Goal: Task Accomplishment & Management: Use online tool/utility

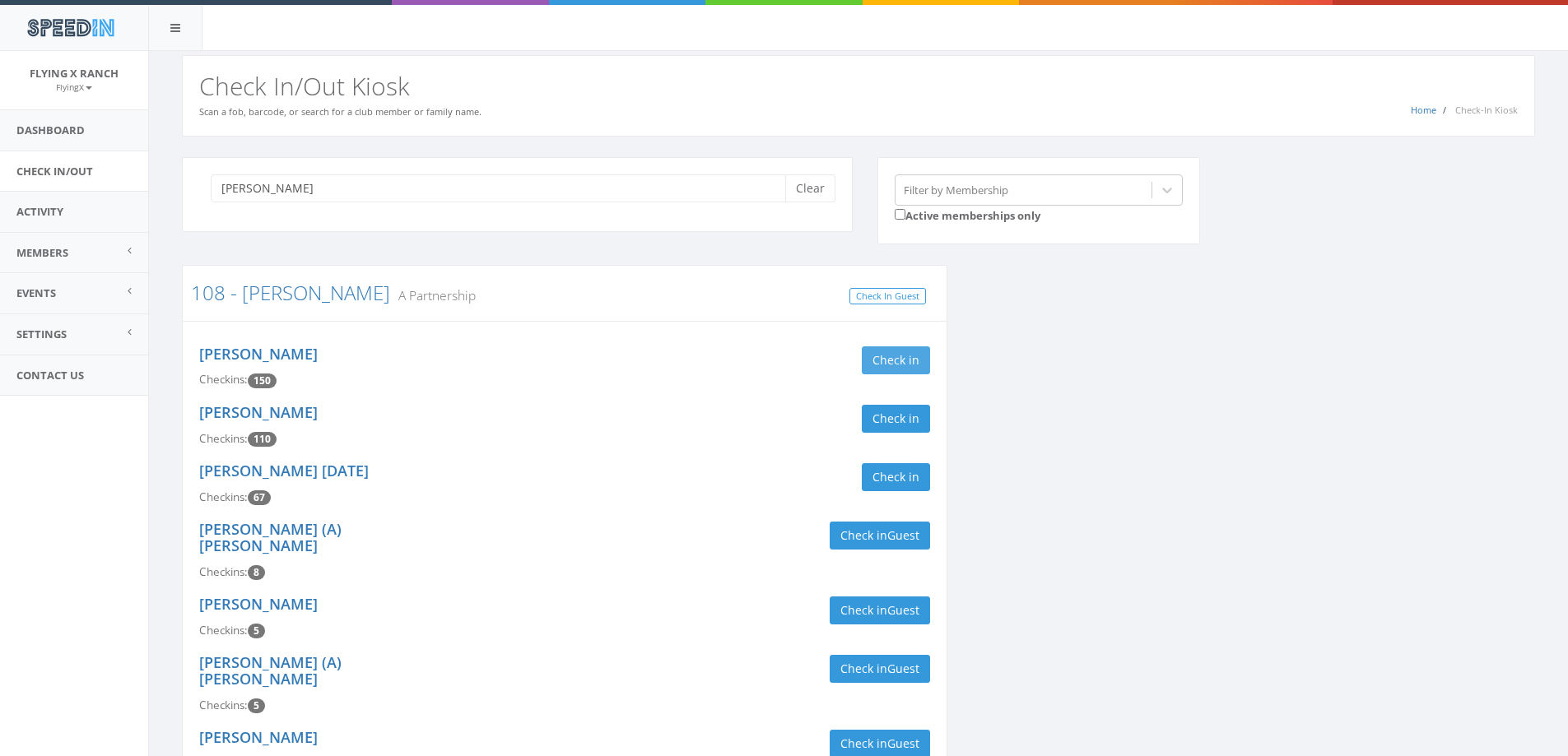
type input "[PERSON_NAME]"
click at [895, 364] on button "Check in" at bounding box center [896, 361] width 68 height 28
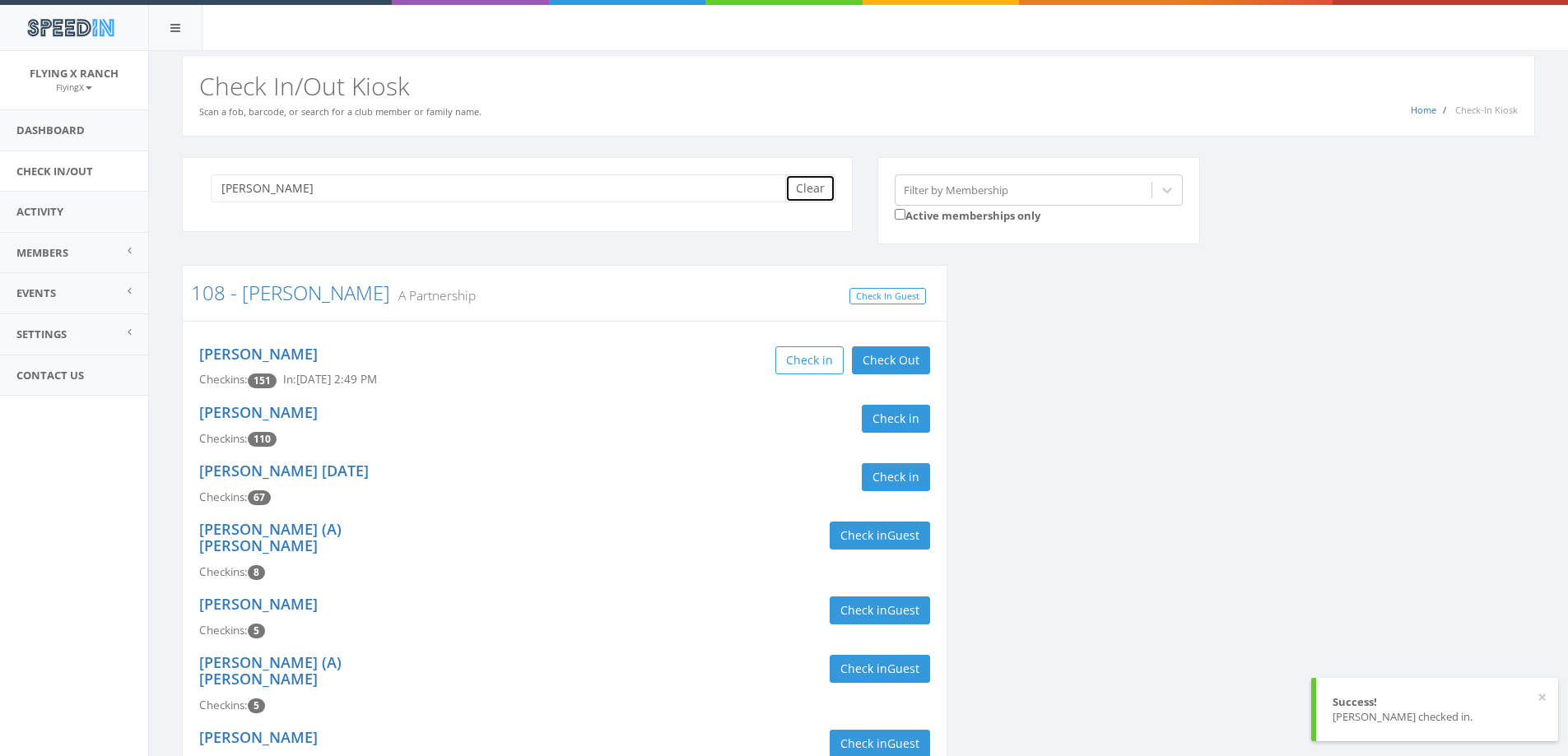
click at [812, 188] on button "Clear" at bounding box center [810, 189] width 50 height 28
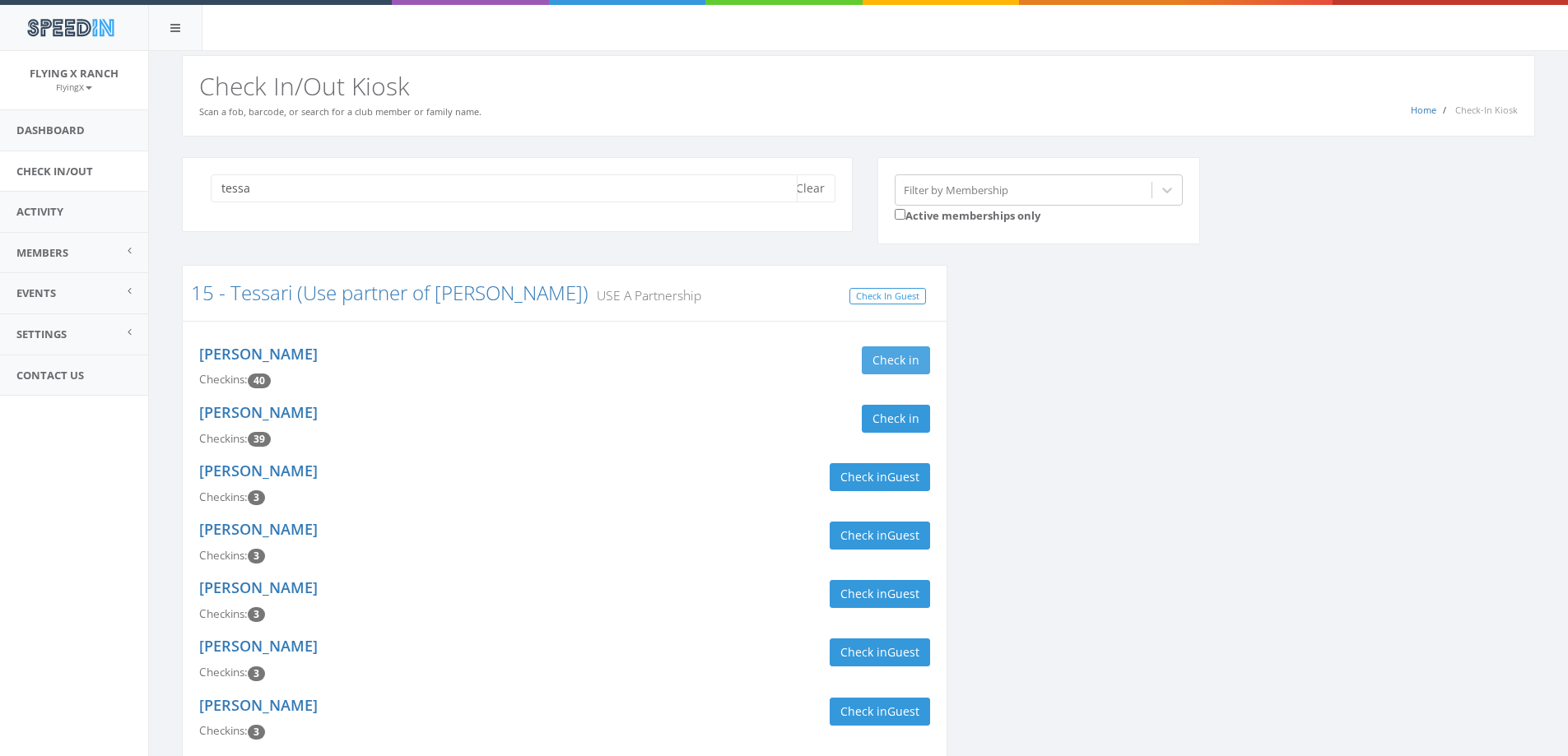
type input "tessa"
click at [908, 367] on button "Check in" at bounding box center [896, 361] width 68 height 28
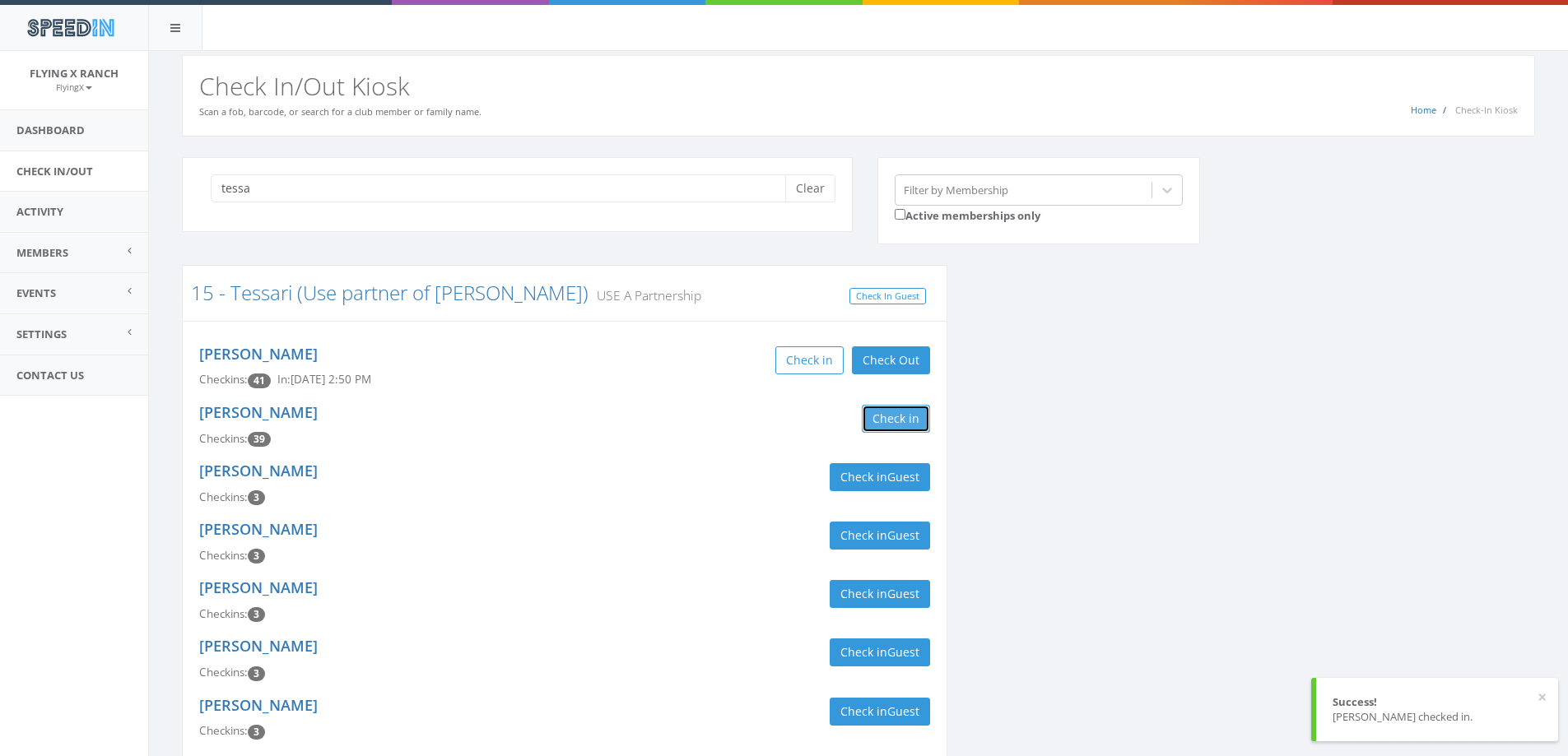
click at [908, 417] on button "Check in" at bounding box center [896, 418] width 68 height 28
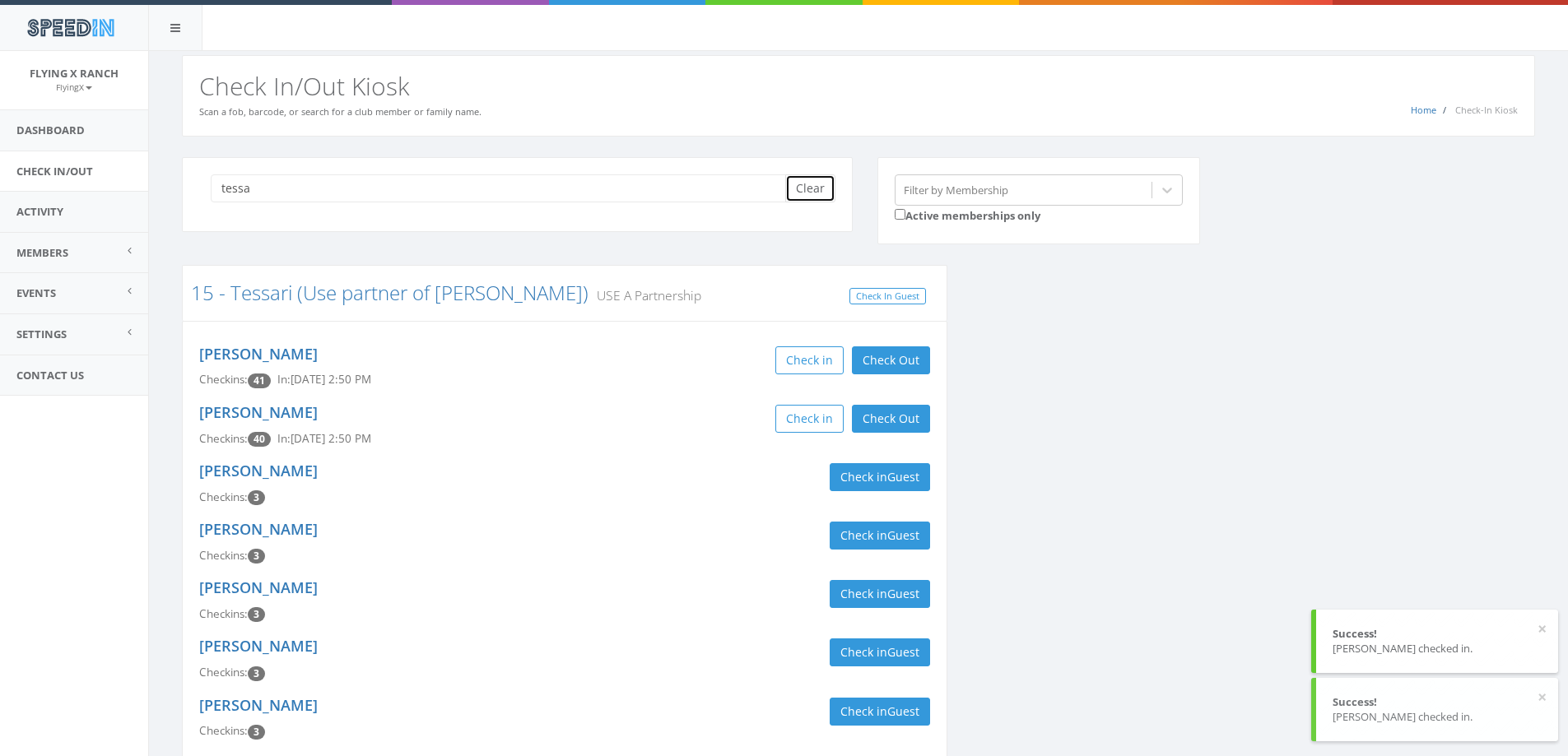
click at [815, 180] on button "Clear" at bounding box center [810, 189] width 50 height 28
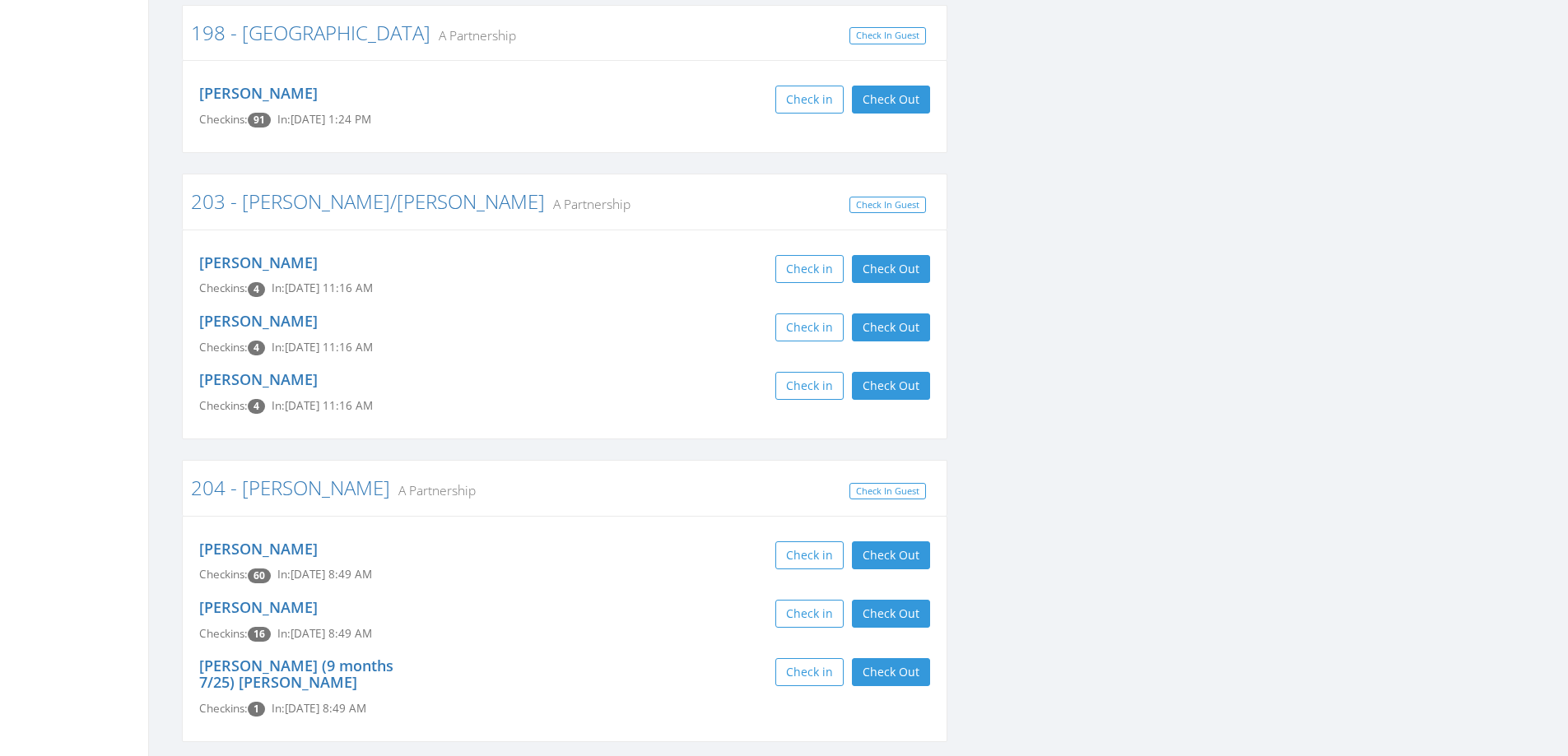
scroll to position [3292, 0]
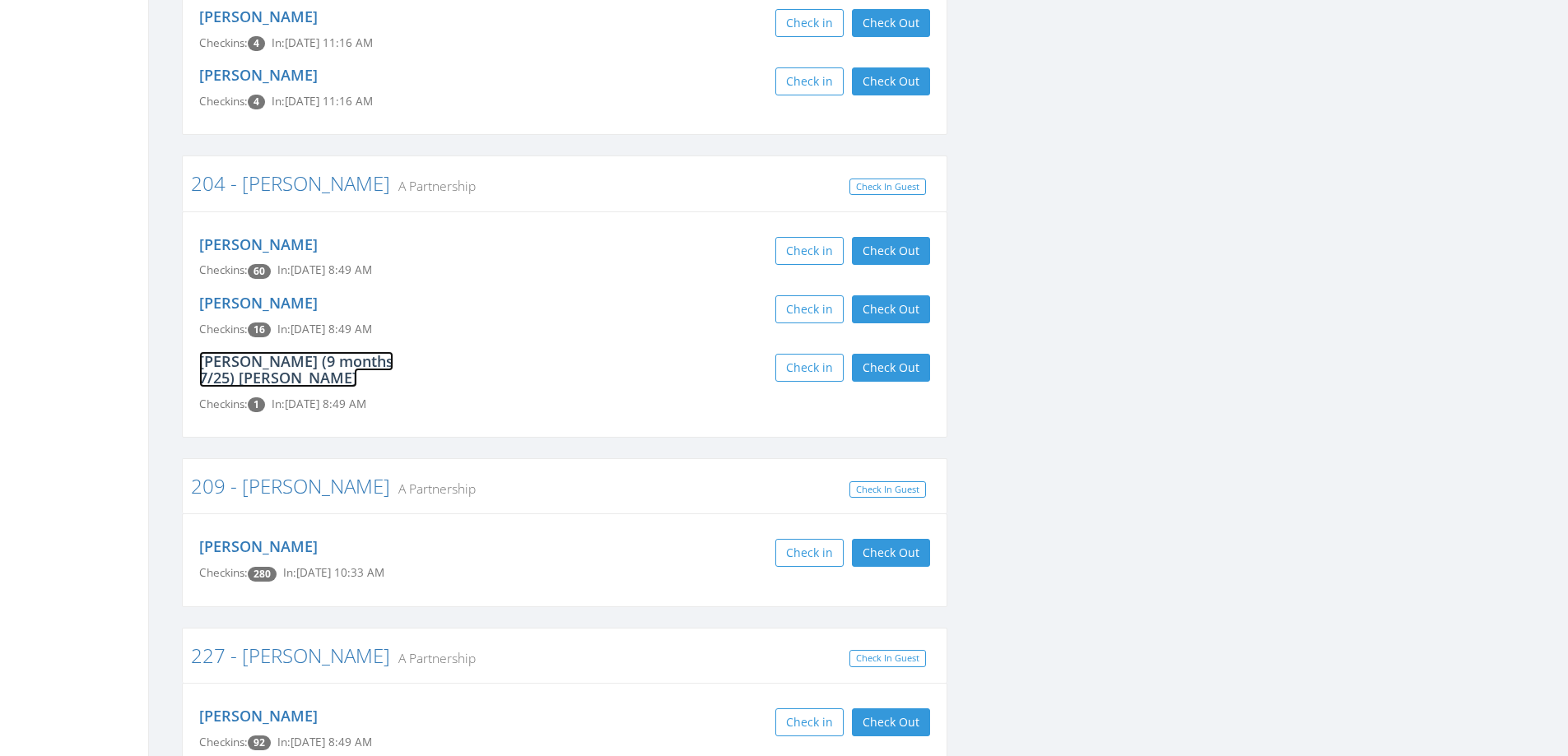
click at [283, 352] on link "Daniel (9 months 7/25) Cummings" at bounding box center [296, 370] width 194 height 36
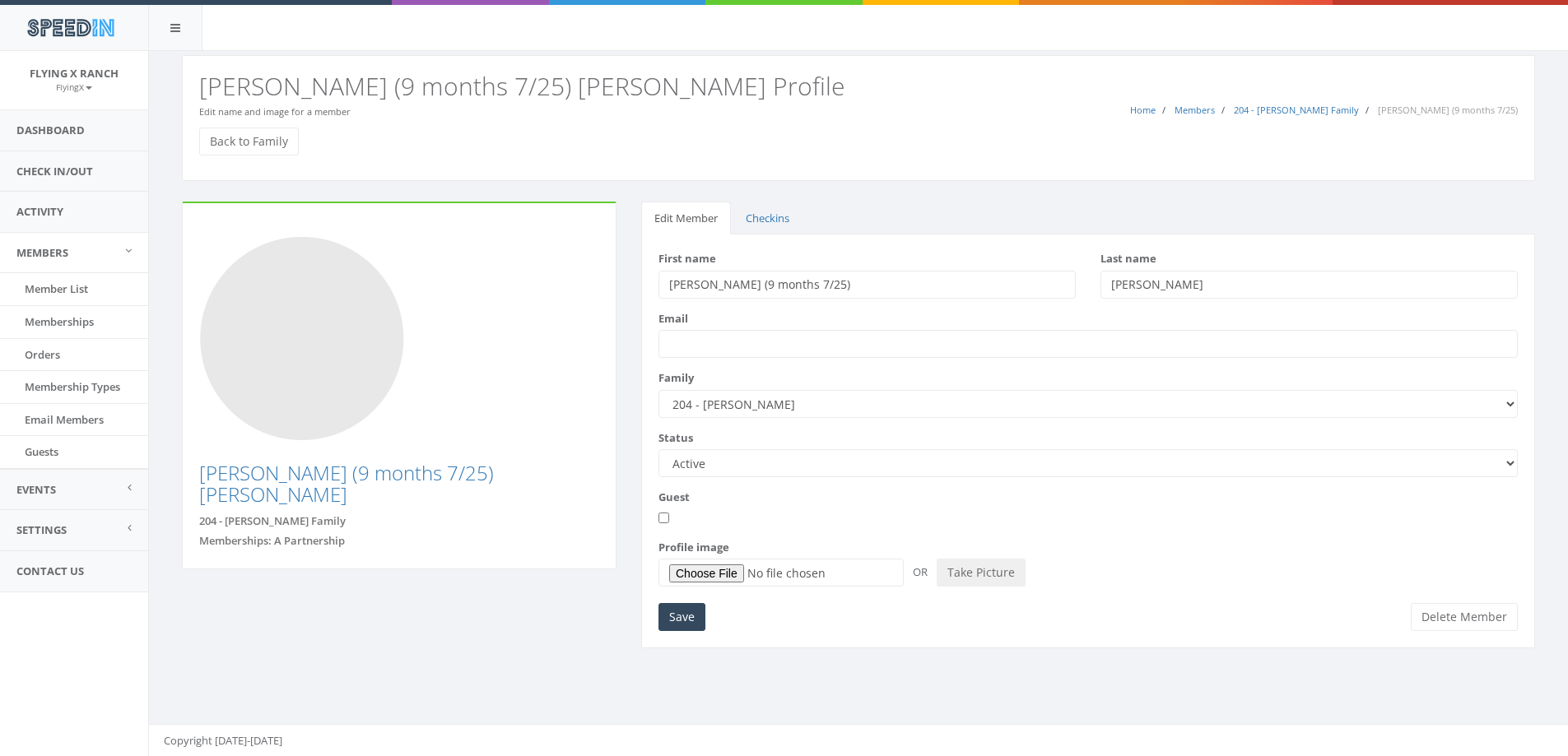
drag, startPoint x: 789, startPoint y: 281, endPoint x: 708, endPoint y: 290, distance: 81.5
click at [708, 290] on input "Daniel (9 months 7/25)" at bounding box center [867, 285] width 417 height 28
type input "Daniel 9.30.2024"
click at [888, 344] on input "Email" at bounding box center [1088, 344] width 859 height 28
click at [677, 624] on input "Save" at bounding box center [681, 617] width 47 height 28
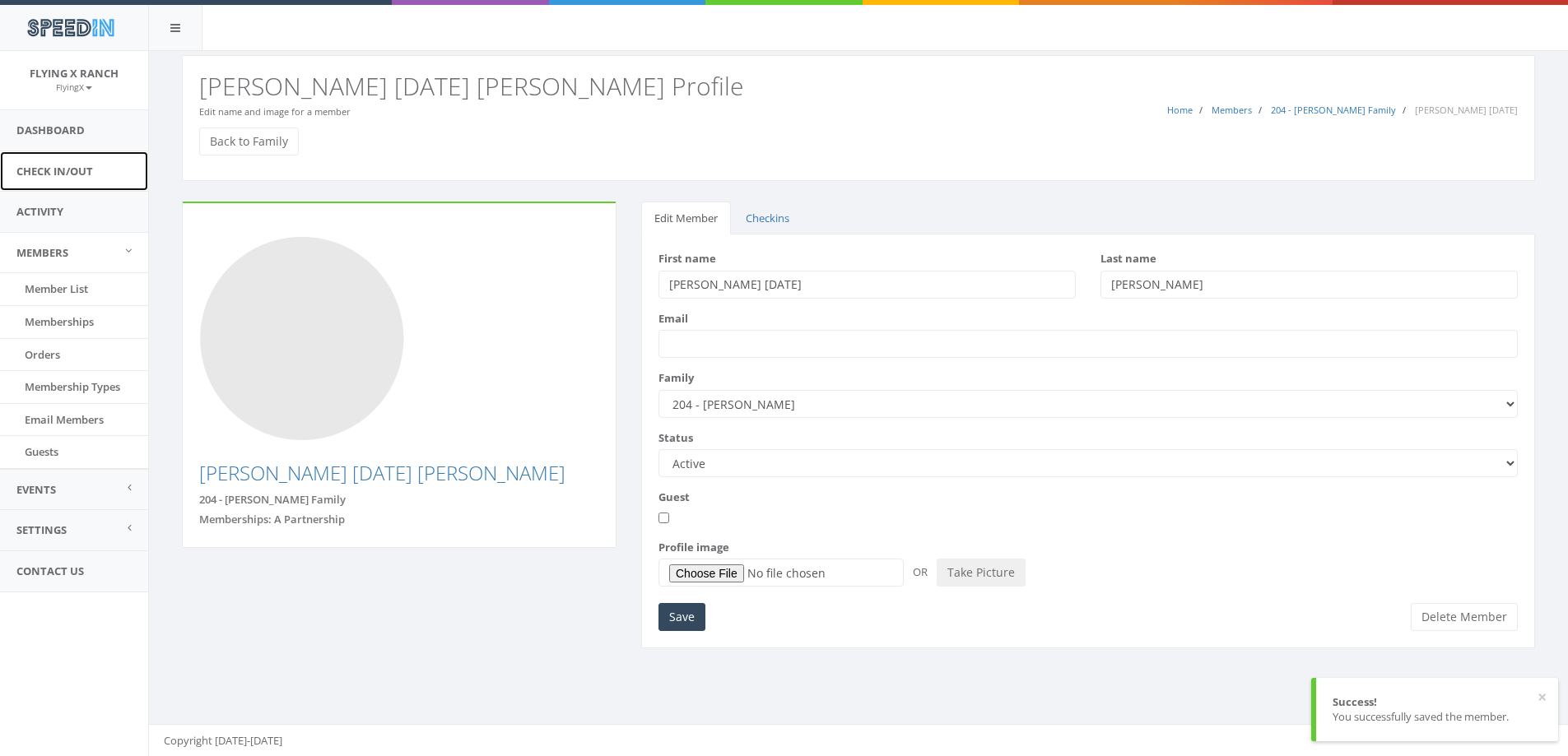
click at [21, 173] on link "Check In/Out" at bounding box center [74, 172] width 148 height 40
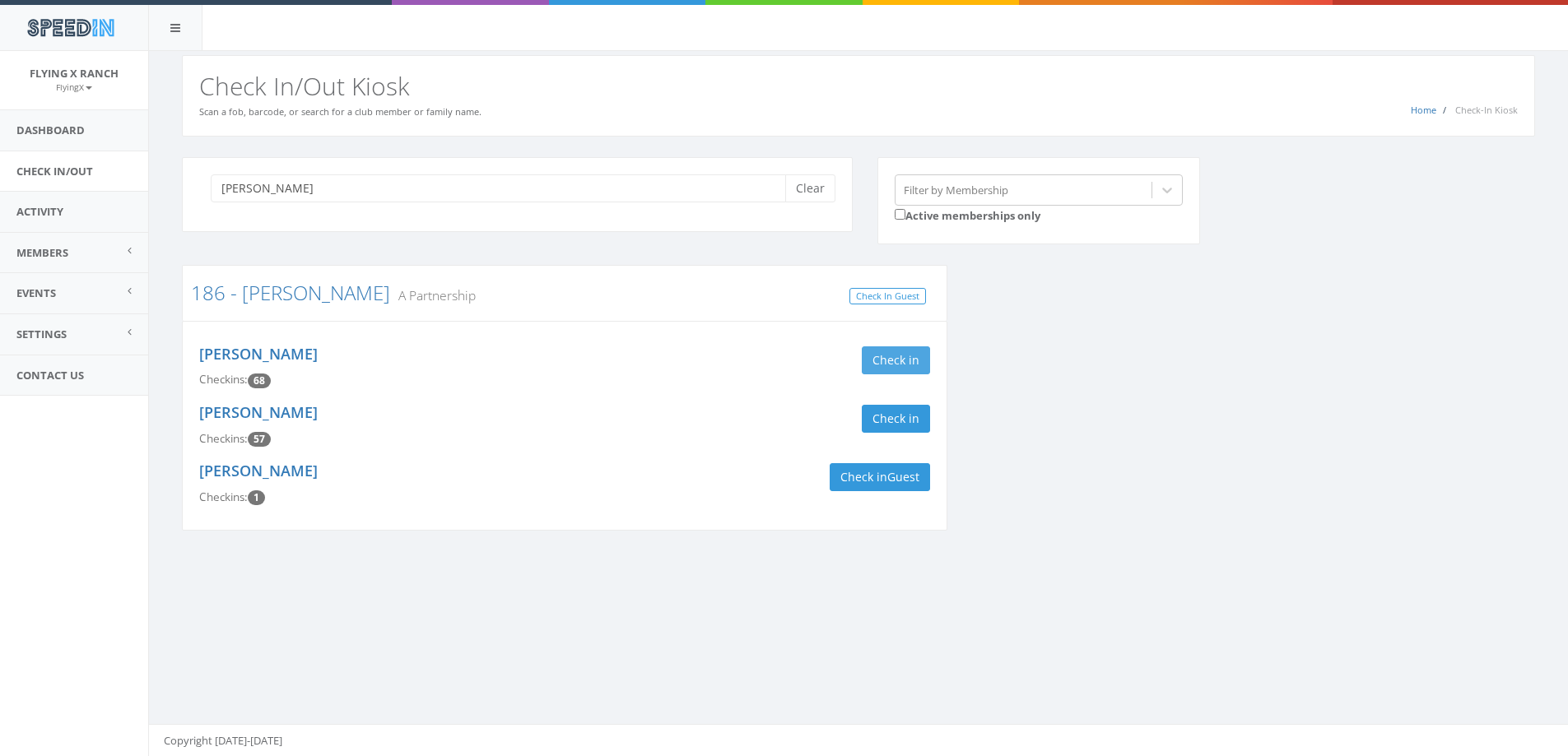
type input "kingery"
click at [882, 363] on button "Check in" at bounding box center [896, 361] width 68 height 28
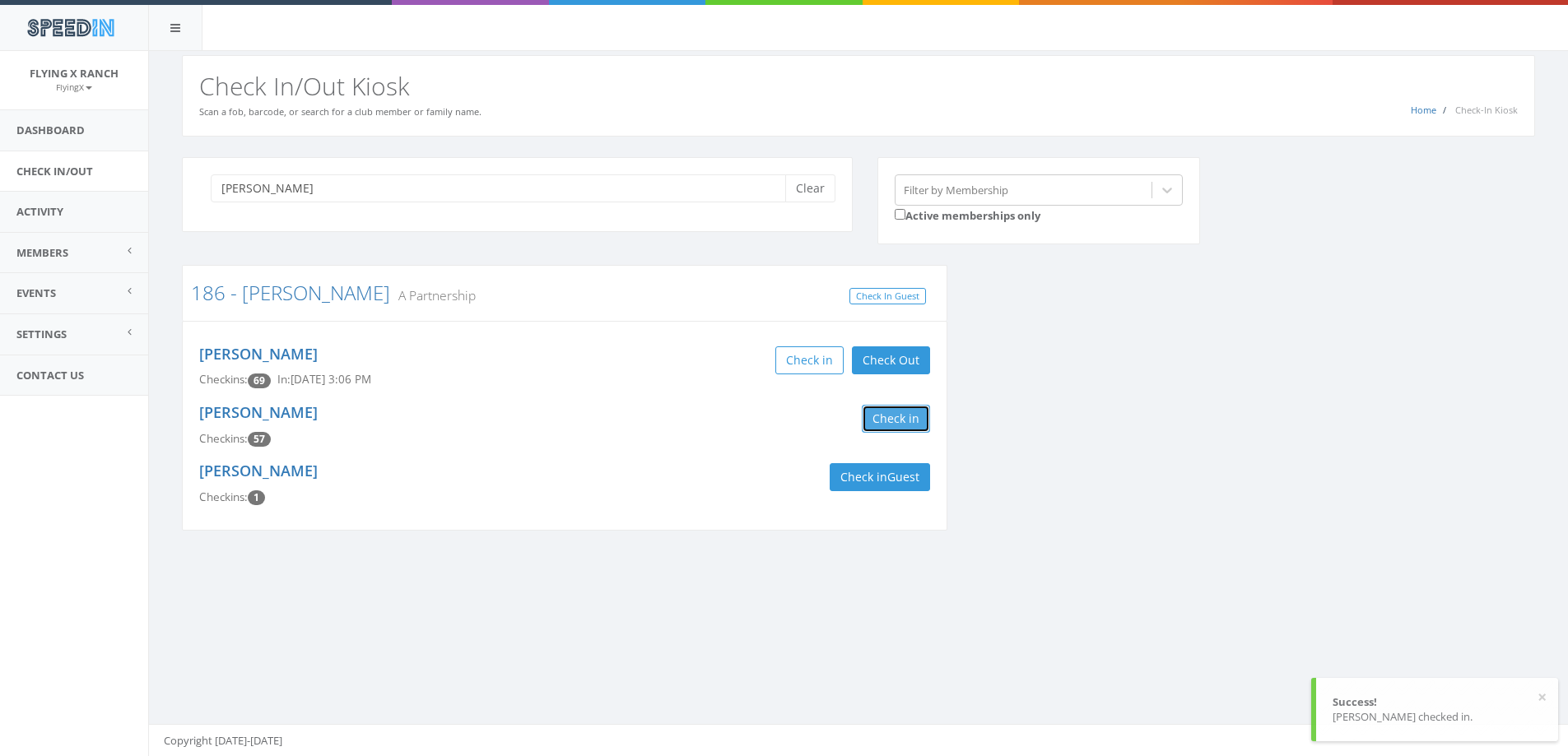
click at [891, 416] on button "Check in" at bounding box center [896, 418] width 68 height 28
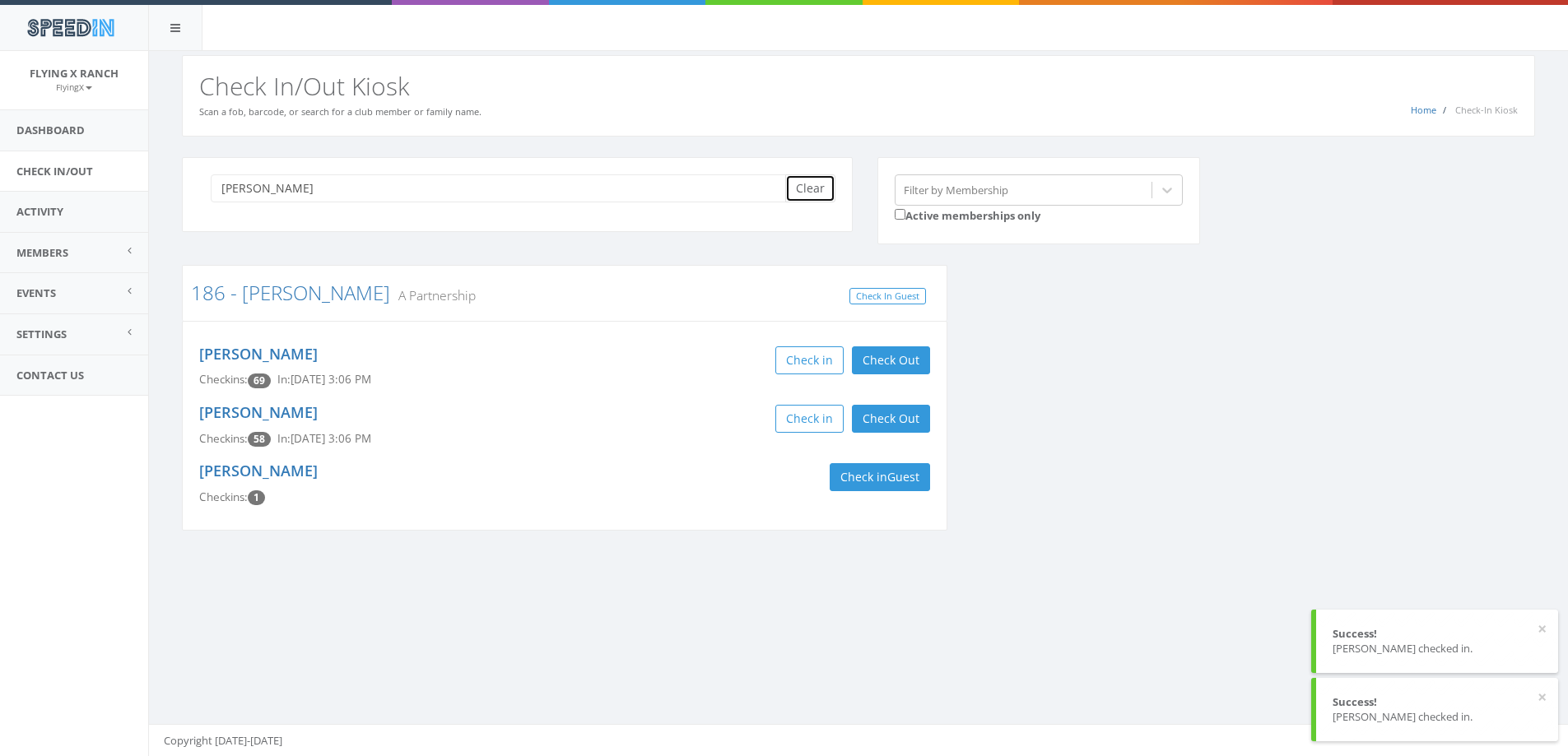
click at [799, 190] on button "Clear" at bounding box center [810, 189] width 50 height 28
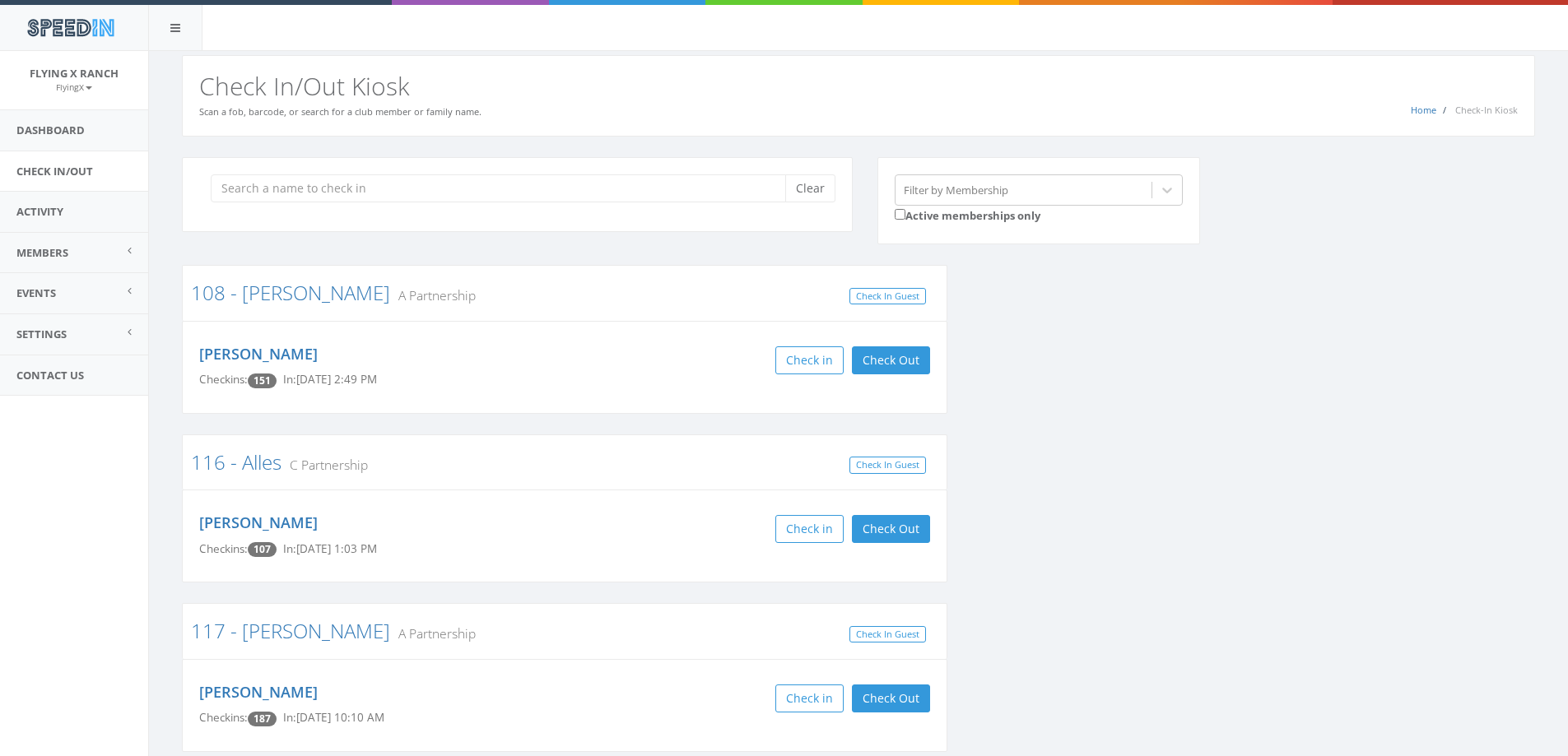
click at [722, 93] on h2 "Check In/Out Kiosk" at bounding box center [858, 86] width 1318 height 27
click at [348, 196] on input "search" at bounding box center [504, 189] width 587 height 28
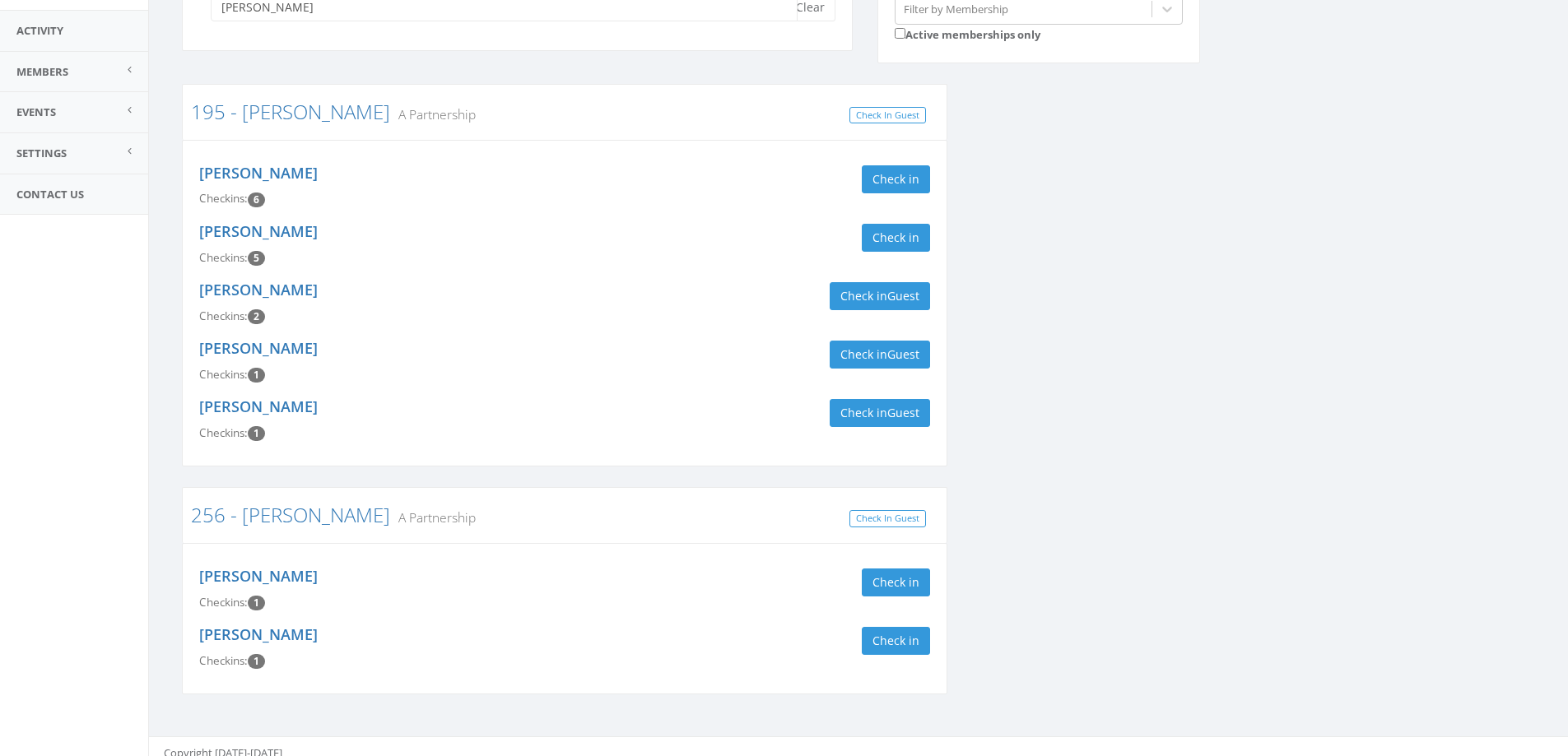
scroll to position [194, 0]
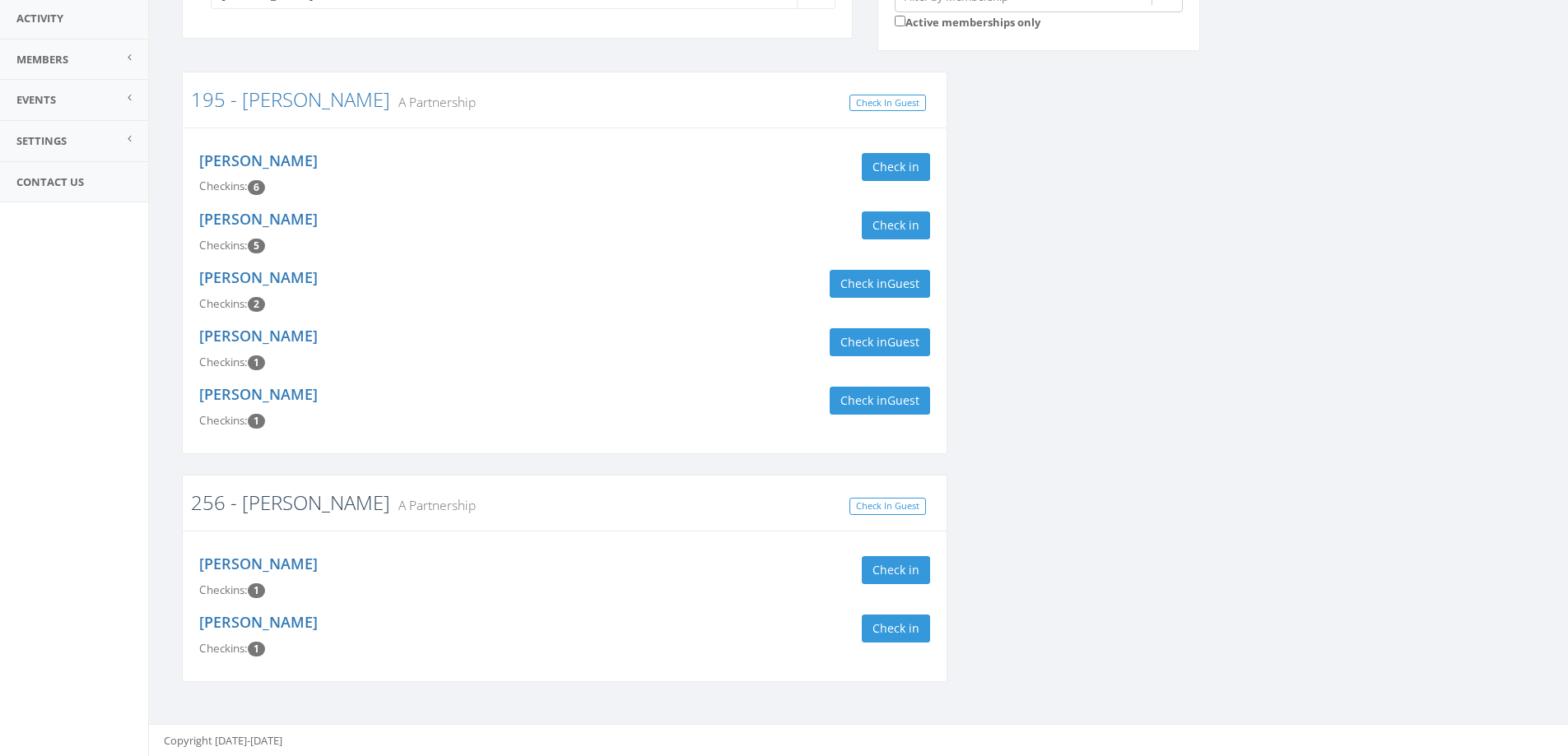
type input "frank"
click at [287, 503] on link "256 - [PERSON_NAME]" at bounding box center [290, 501] width 199 height 27
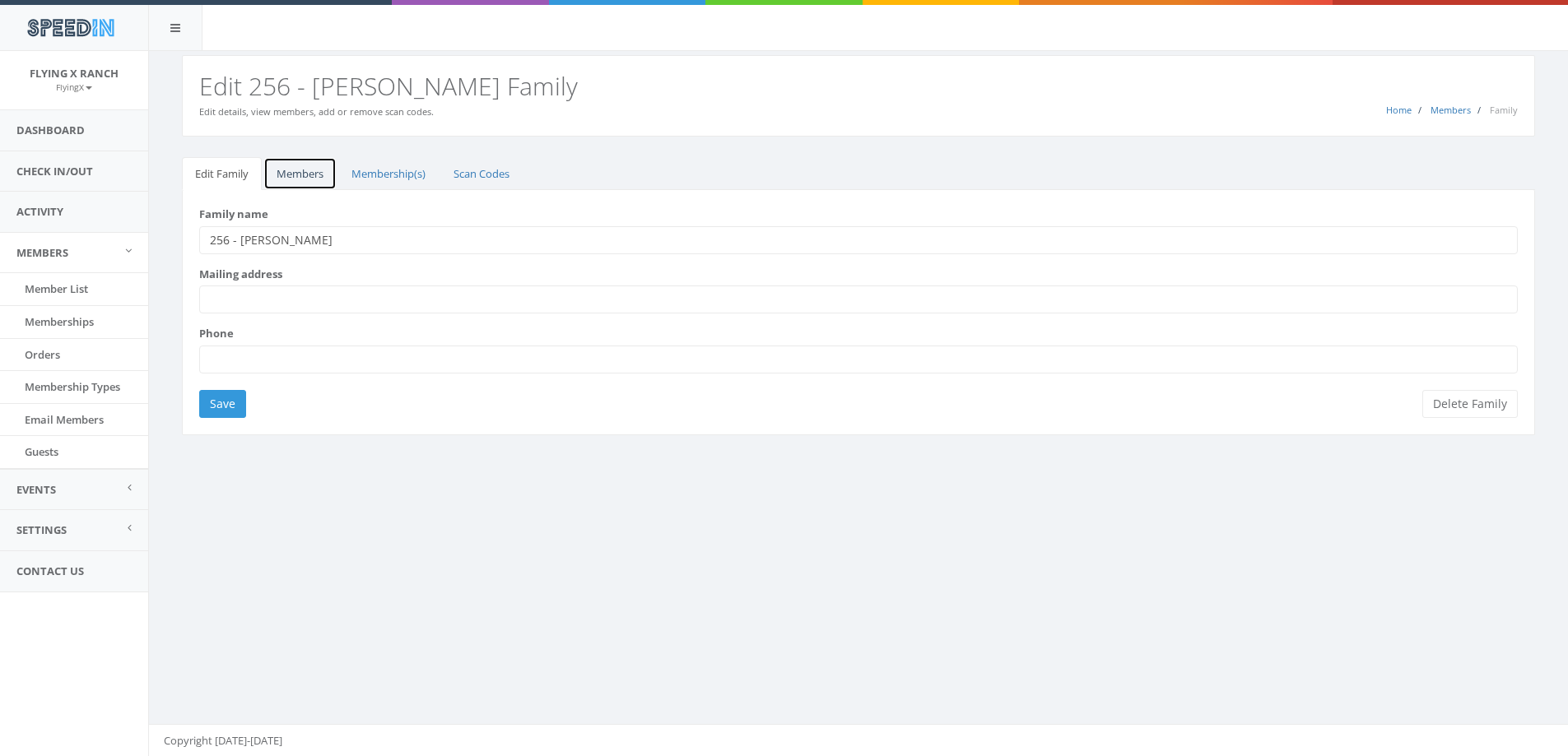
click at [290, 177] on link "Members" at bounding box center [300, 174] width 73 height 34
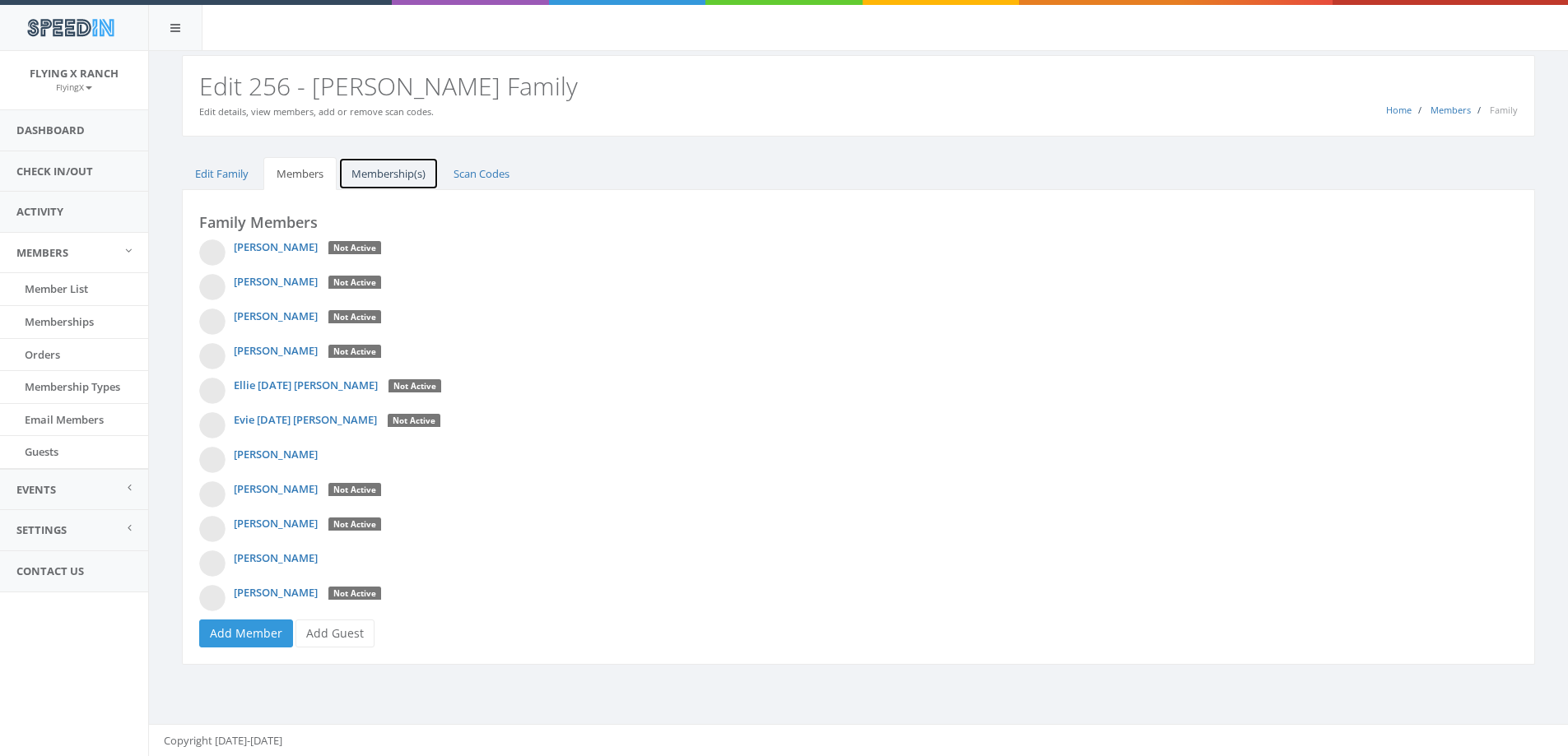
click at [373, 173] on link "Membership(s)" at bounding box center [389, 174] width 101 height 34
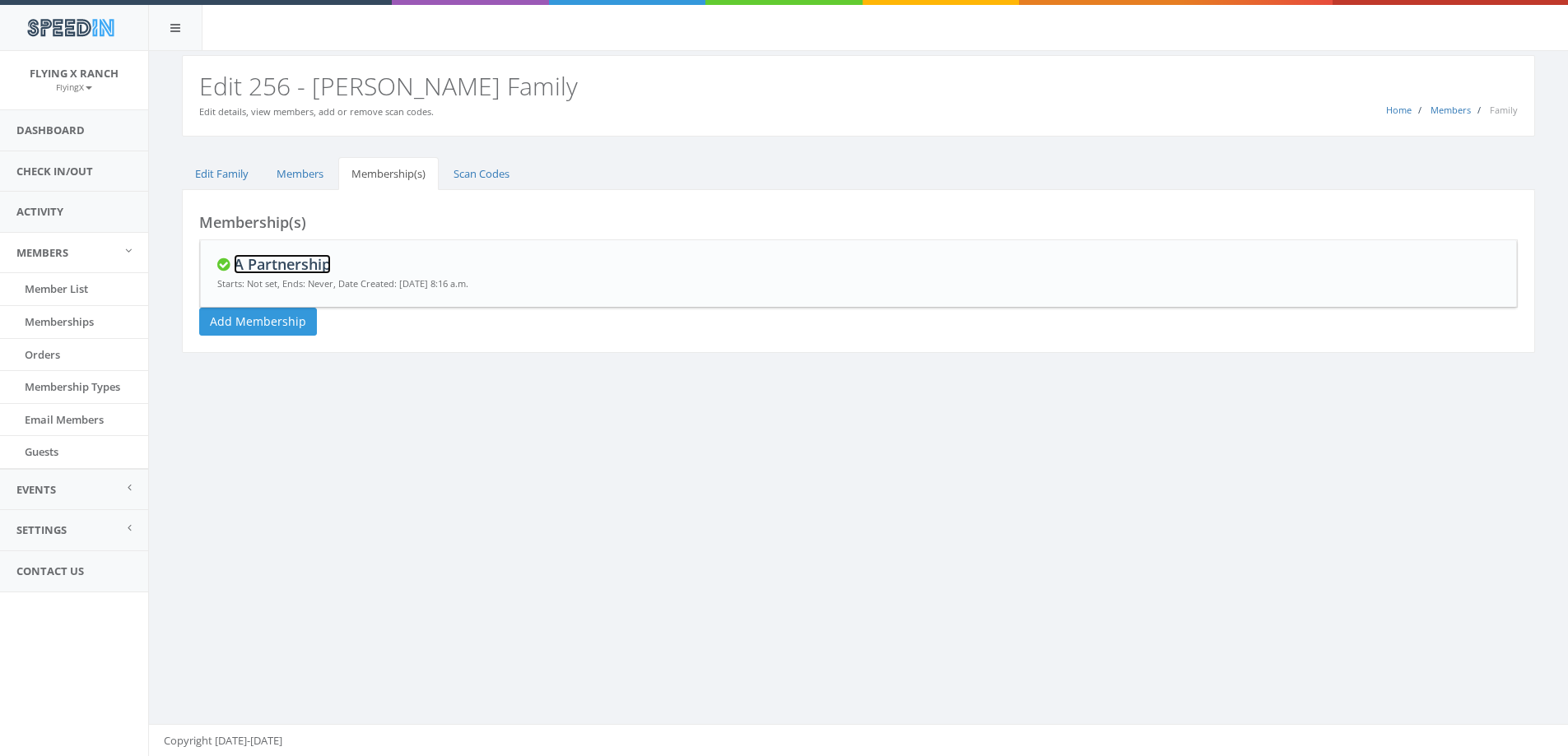
click at [259, 270] on link "A Partnership" at bounding box center [282, 265] width 97 height 20
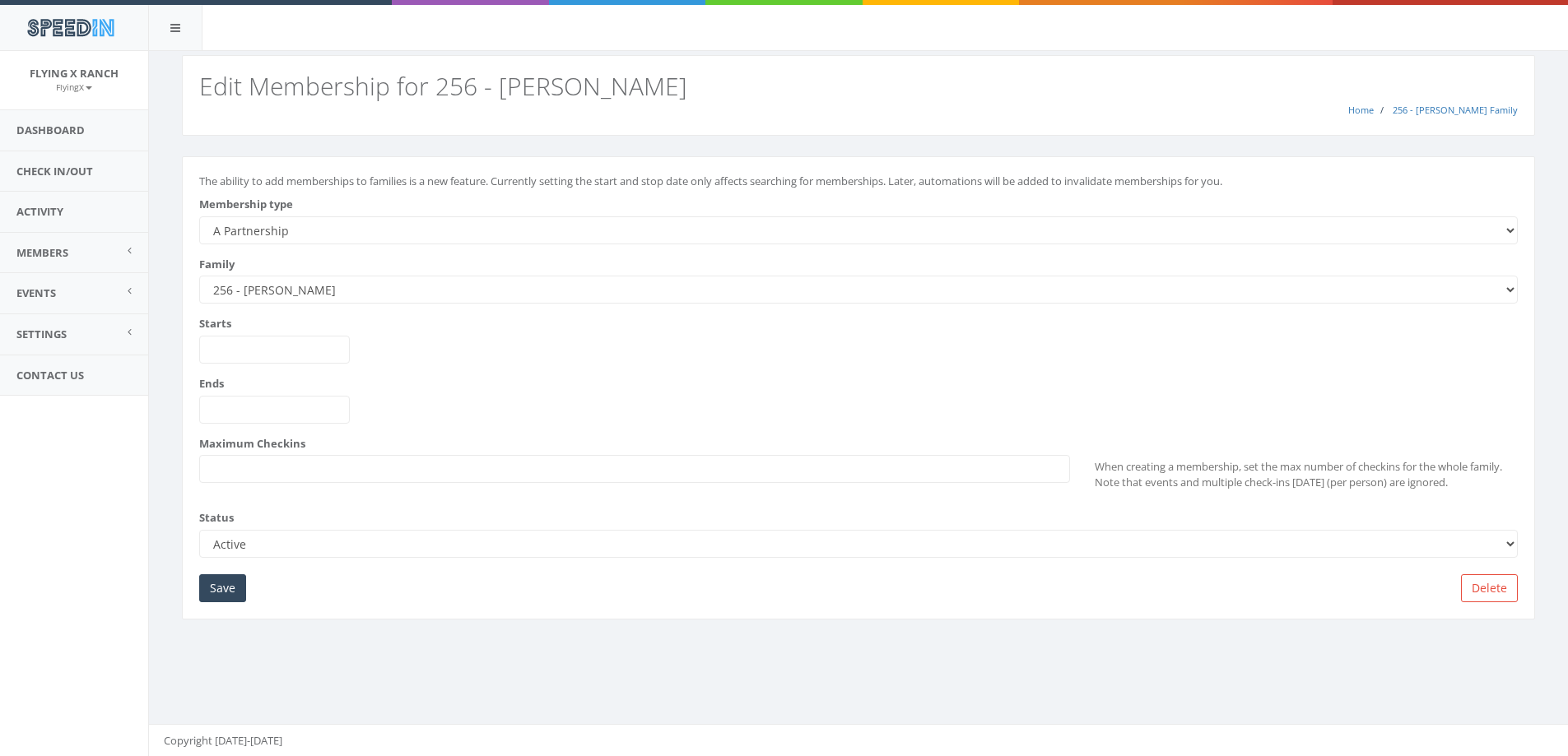
click at [296, 237] on select "--------- A Partnership C Partnership USE C Partnership USE A Partnership B Par…" at bounding box center [858, 231] width 1318 height 28
select select "2"
click at [199, 217] on select "--------- A Partnership C Partnership USE C Partnership USE A Partnership B Par…" at bounding box center [858, 231] width 1318 height 28
click at [215, 591] on input "Save" at bounding box center [222, 588] width 47 height 28
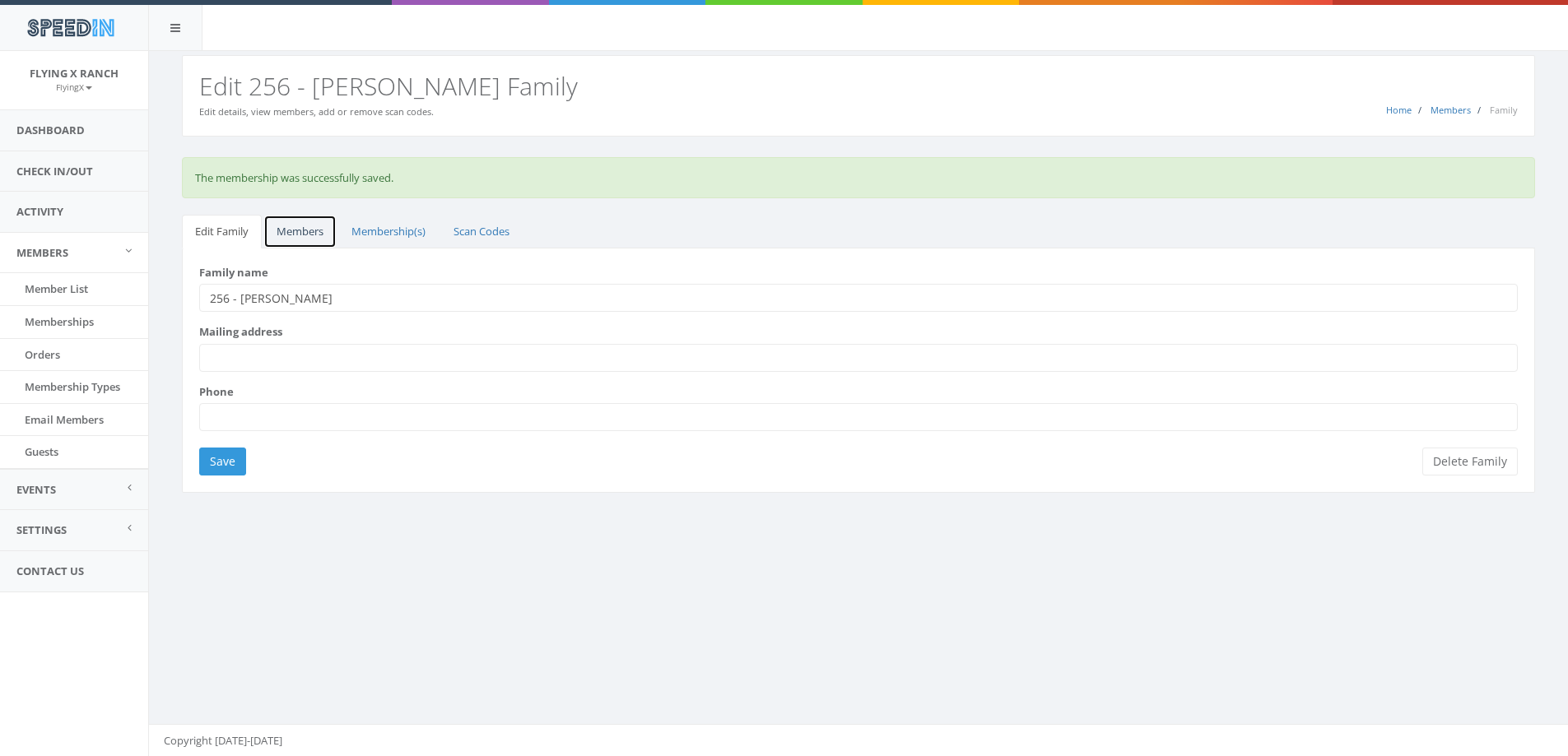
click at [318, 228] on link "Members" at bounding box center [300, 232] width 73 height 34
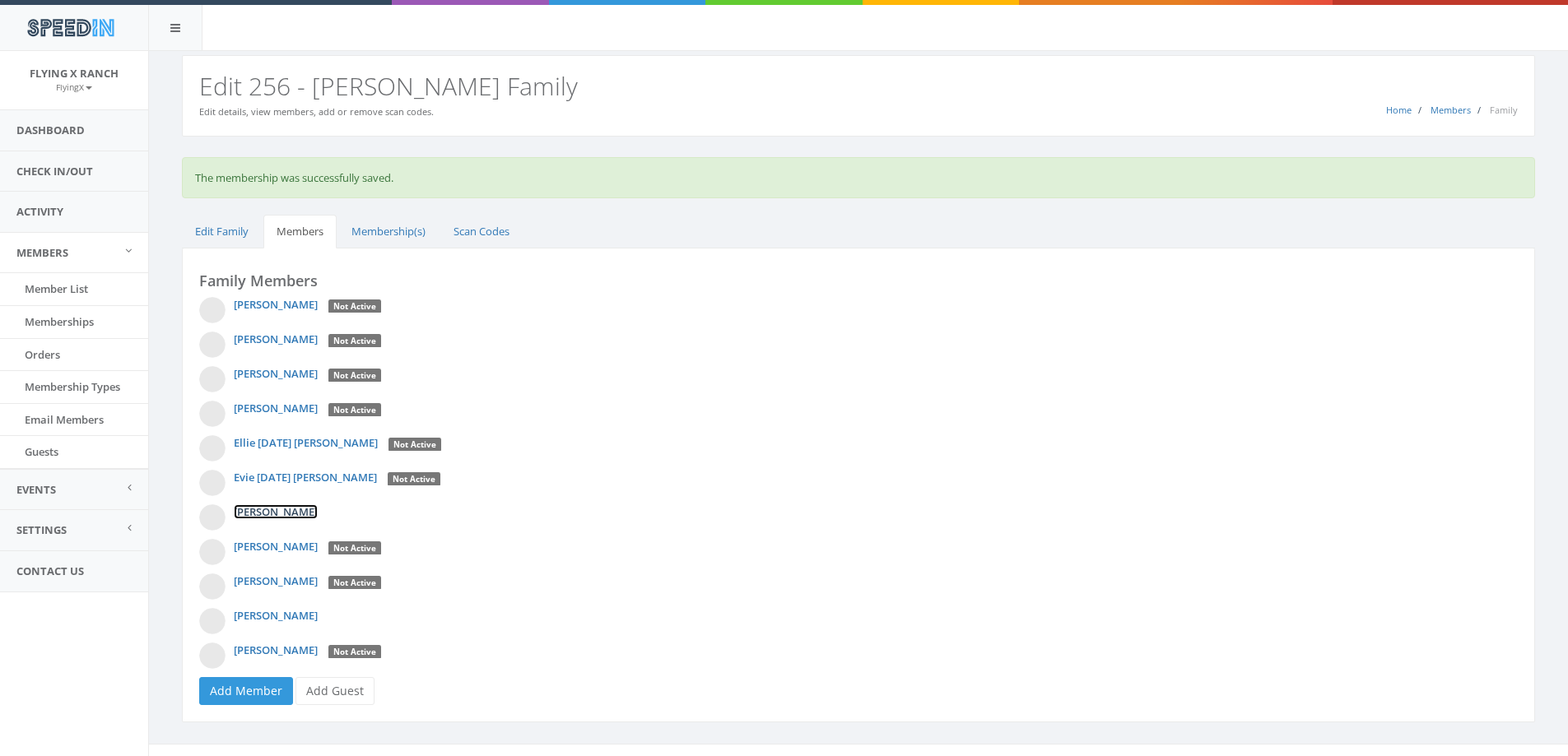
click at [264, 512] on link "Heather Frank" at bounding box center [276, 511] width 84 height 15
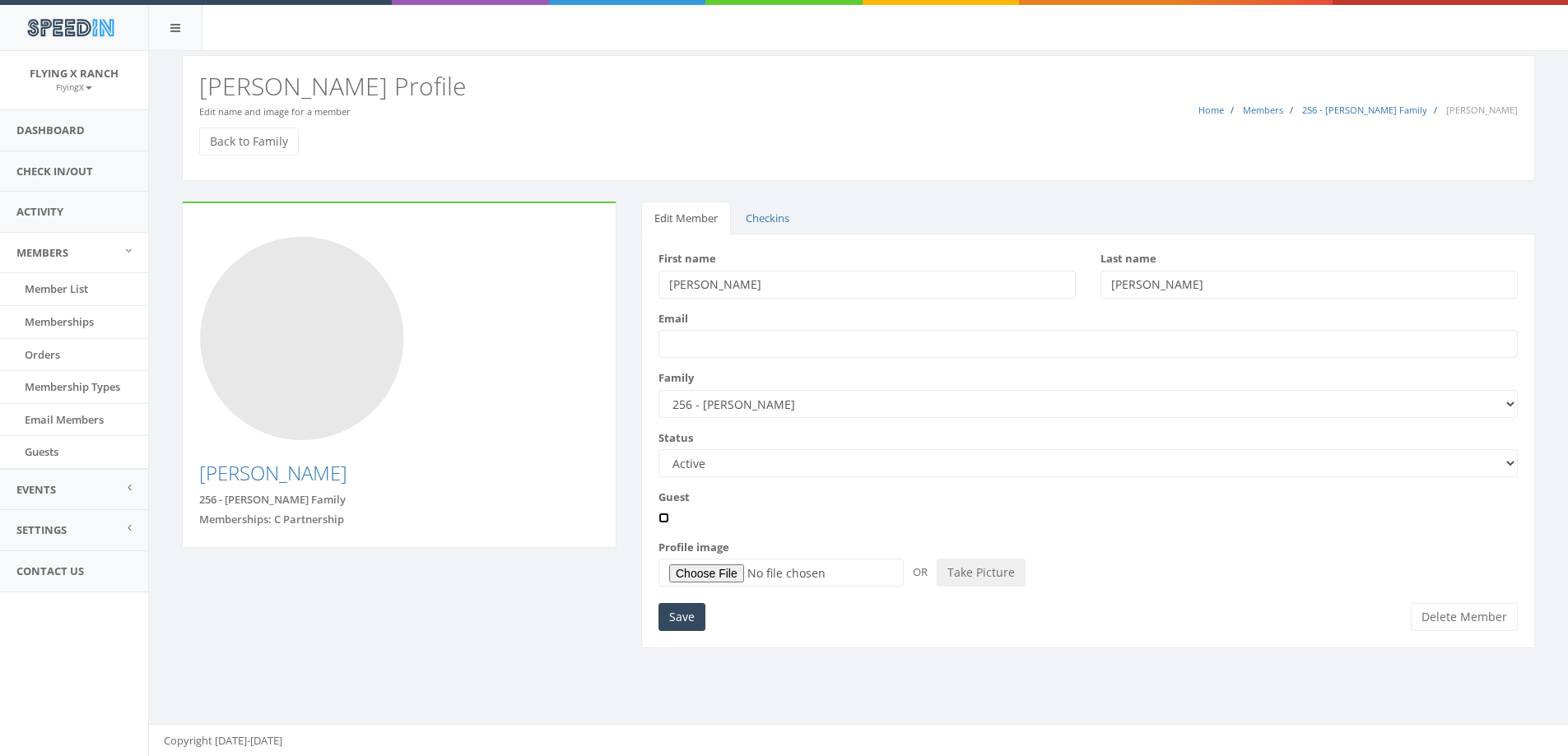
click at [663, 518] on input "Guest" at bounding box center [663, 517] width 11 height 11
checkbox input "true"
click at [679, 620] on input "Save" at bounding box center [681, 617] width 47 height 28
click at [260, 139] on link "Back to Family" at bounding box center [249, 142] width 100 height 28
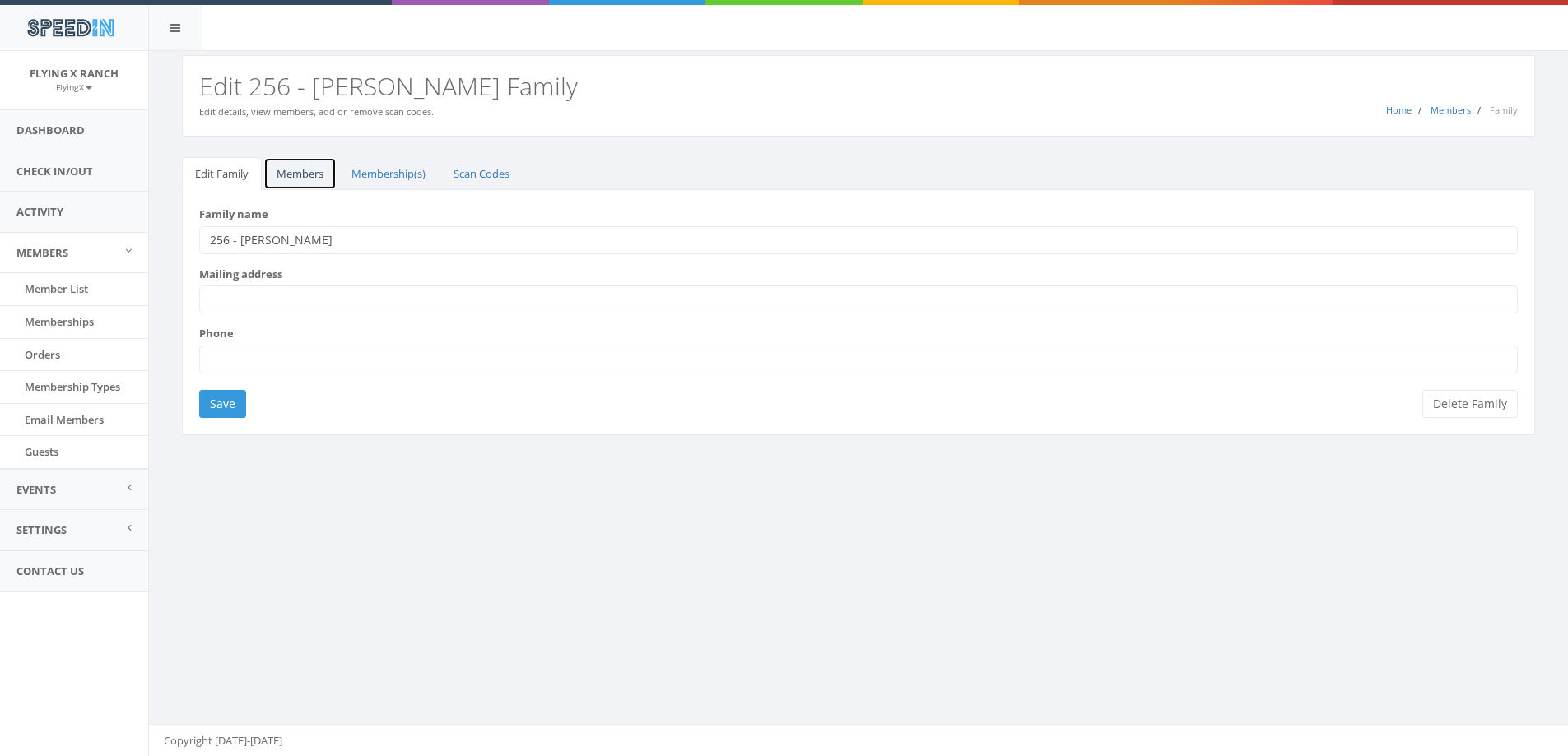
click at [297, 176] on link "Members" at bounding box center [300, 174] width 73 height 34
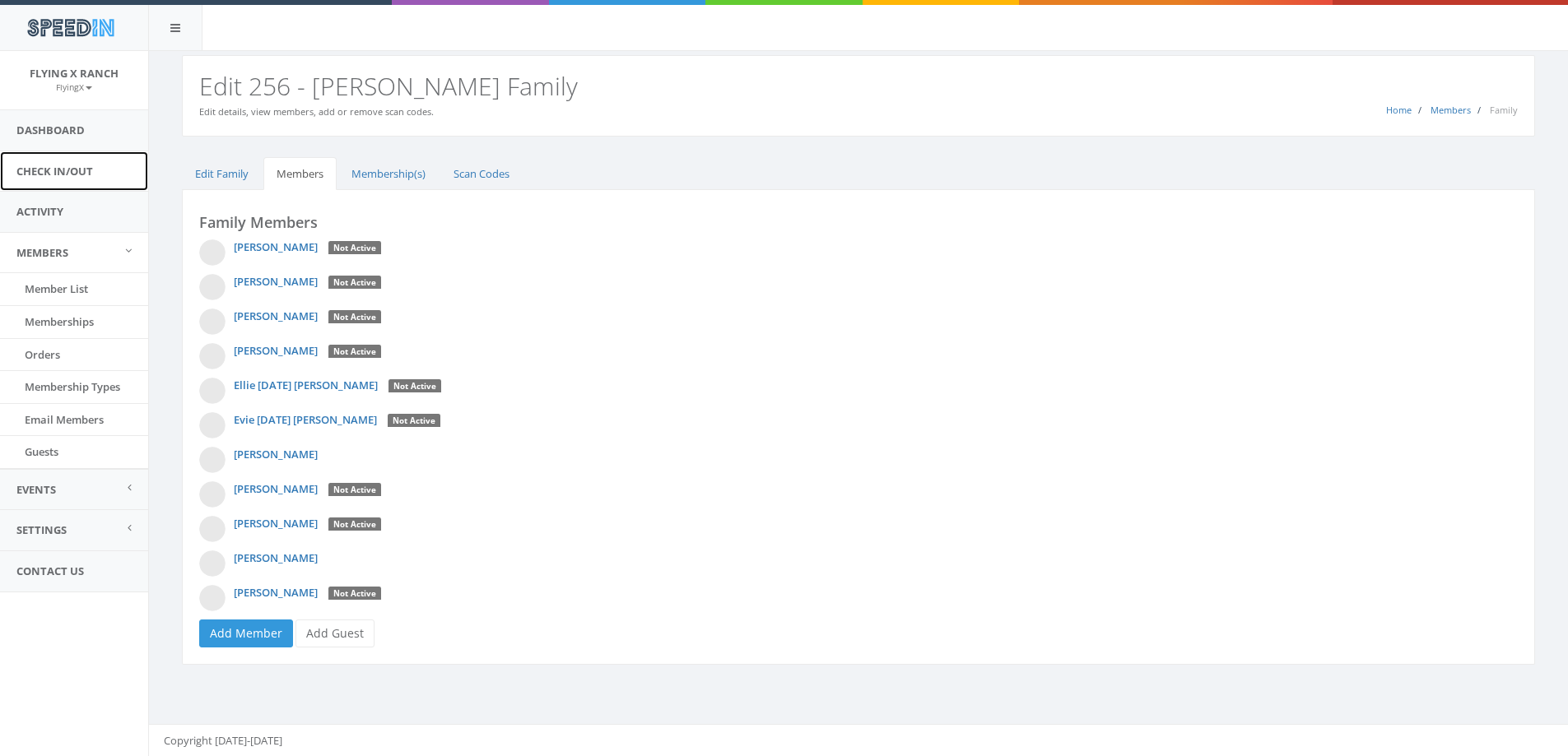
click at [59, 170] on link "Check In/Out" at bounding box center [74, 172] width 148 height 40
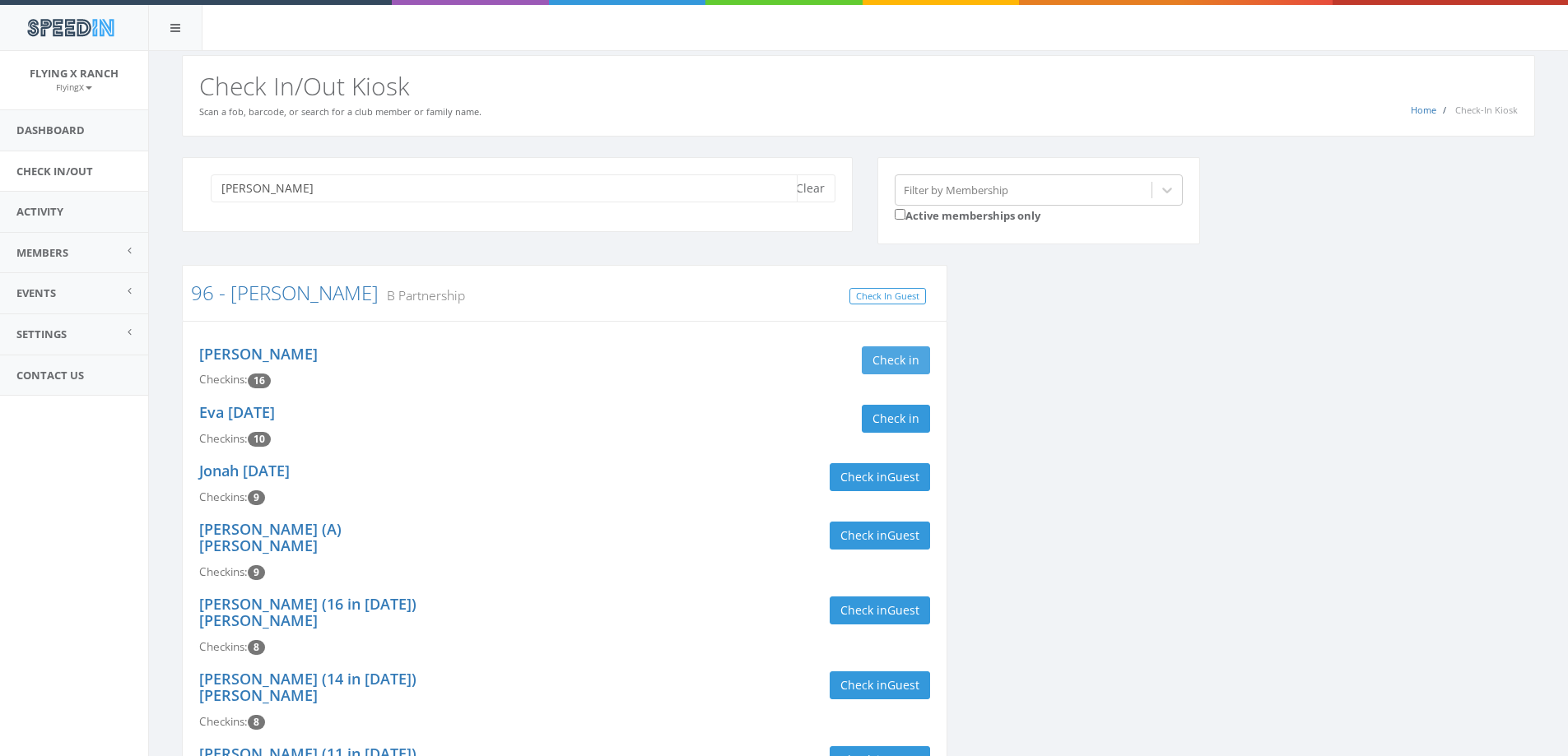
type input "[PERSON_NAME]"
click at [915, 358] on button "Check in" at bounding box center [896, 361] width 68 height 28
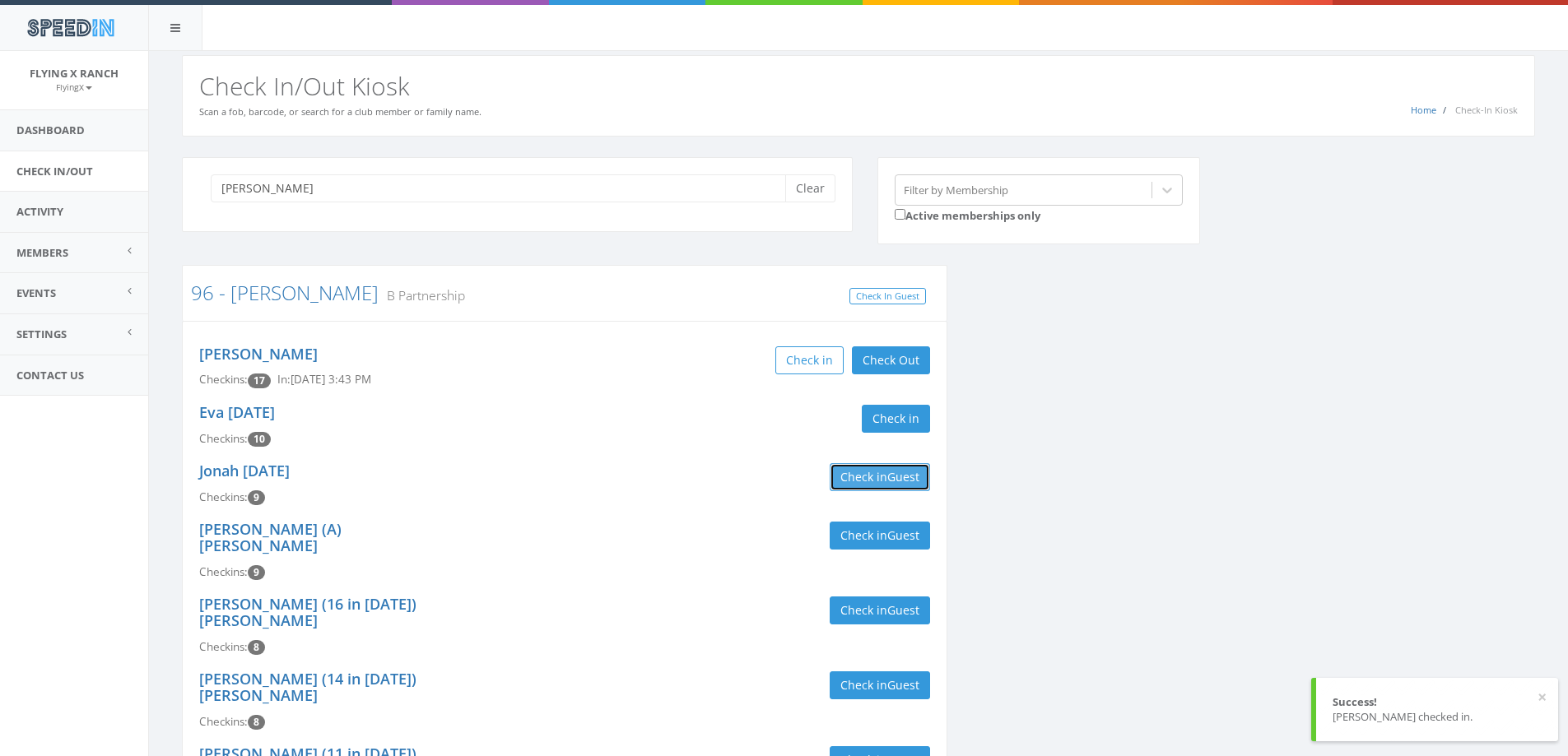
click at [890, 469] on span "Guest" at bounding box center [903, 477] width 32 height 16
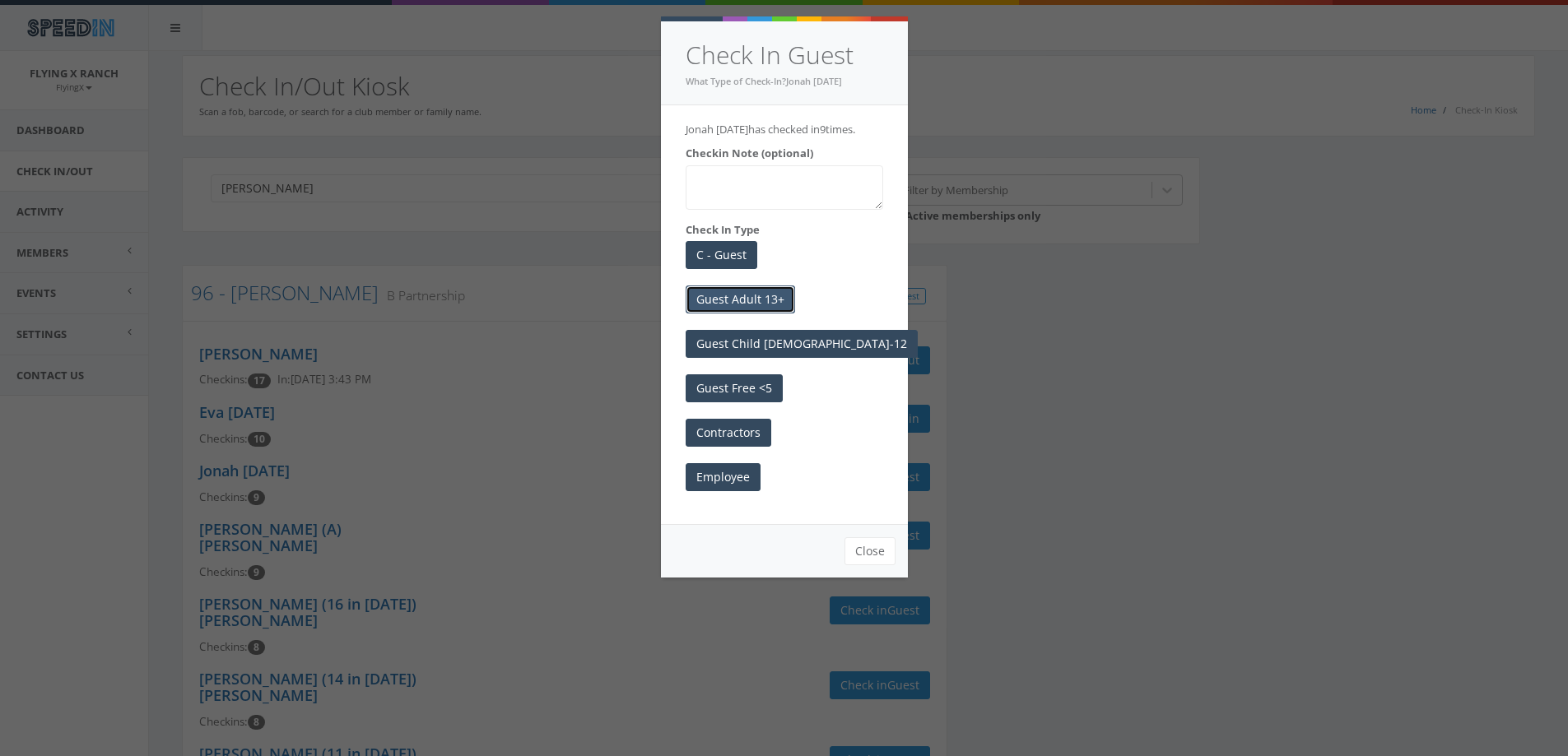
click at [731, 311] on button "Guest Adult 13+" at bounding box center [740, 300] width 110 height 28
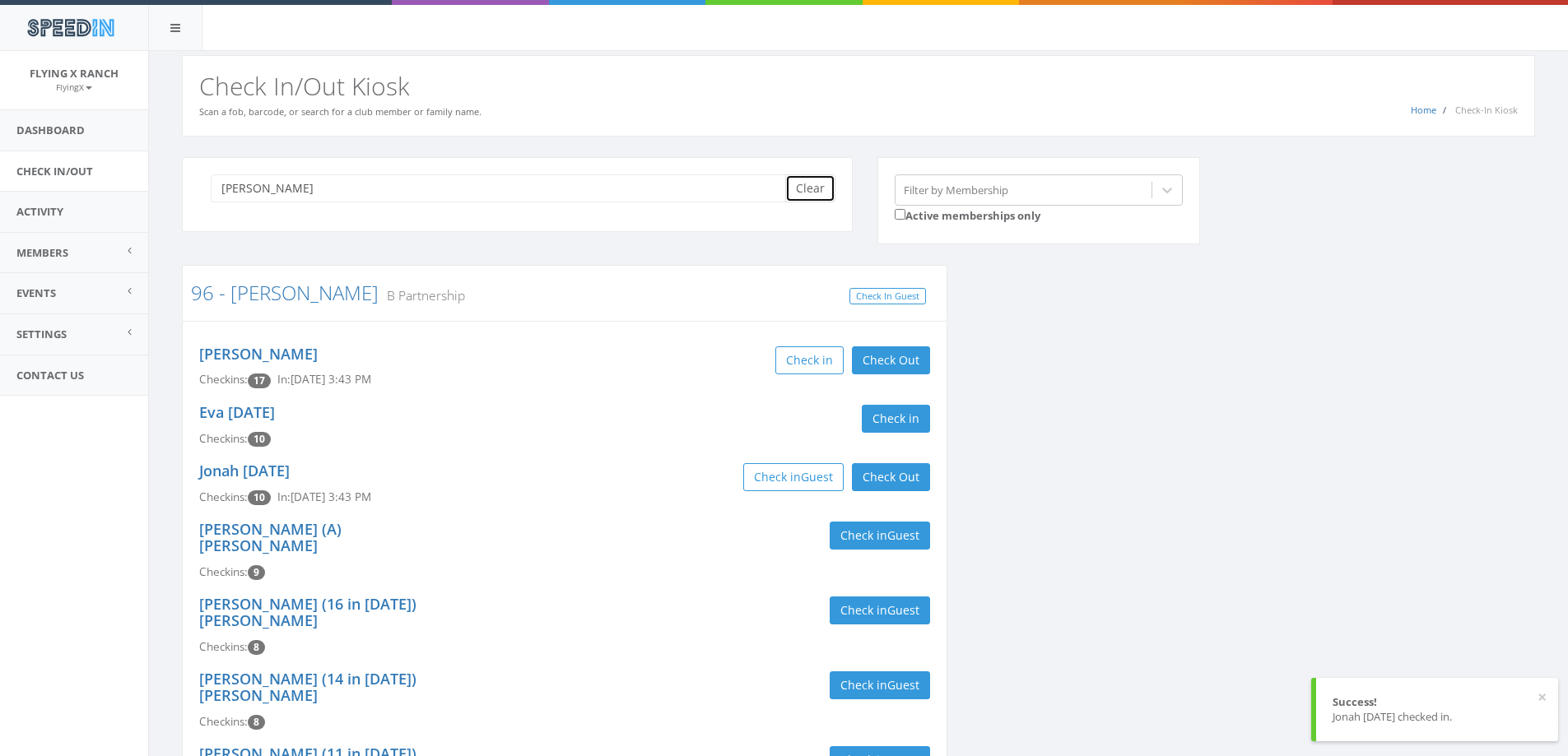
click at [824, 187] on button "Clear" at bounding box center [810, 189] width 50 height 28
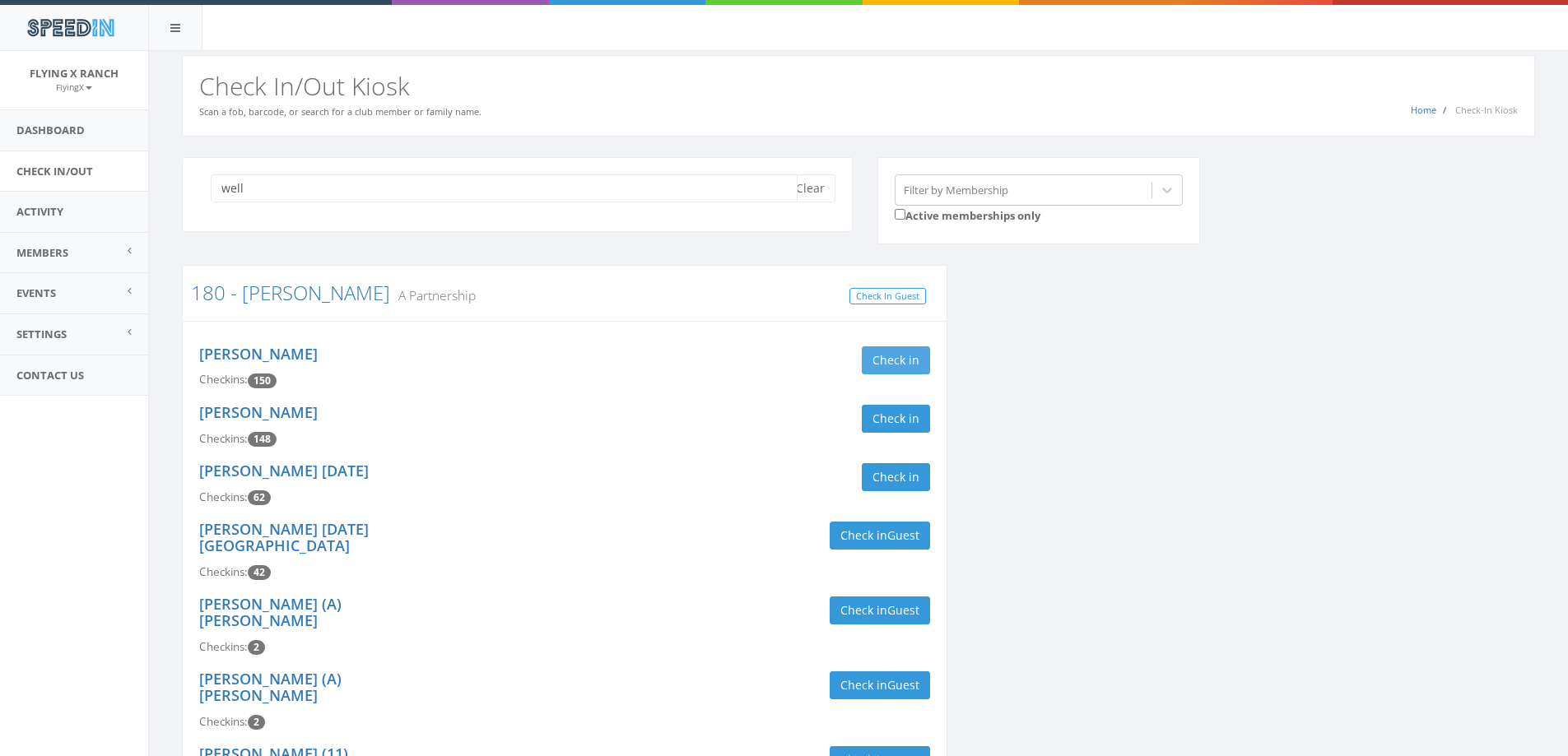
type input "well"
click at [896, 354] on button "Check in" at bounding box center [896, 361] width 68 height 28
click at [892, 415] on button "Check in" at bounding box center [896, 418] width 68 height 28
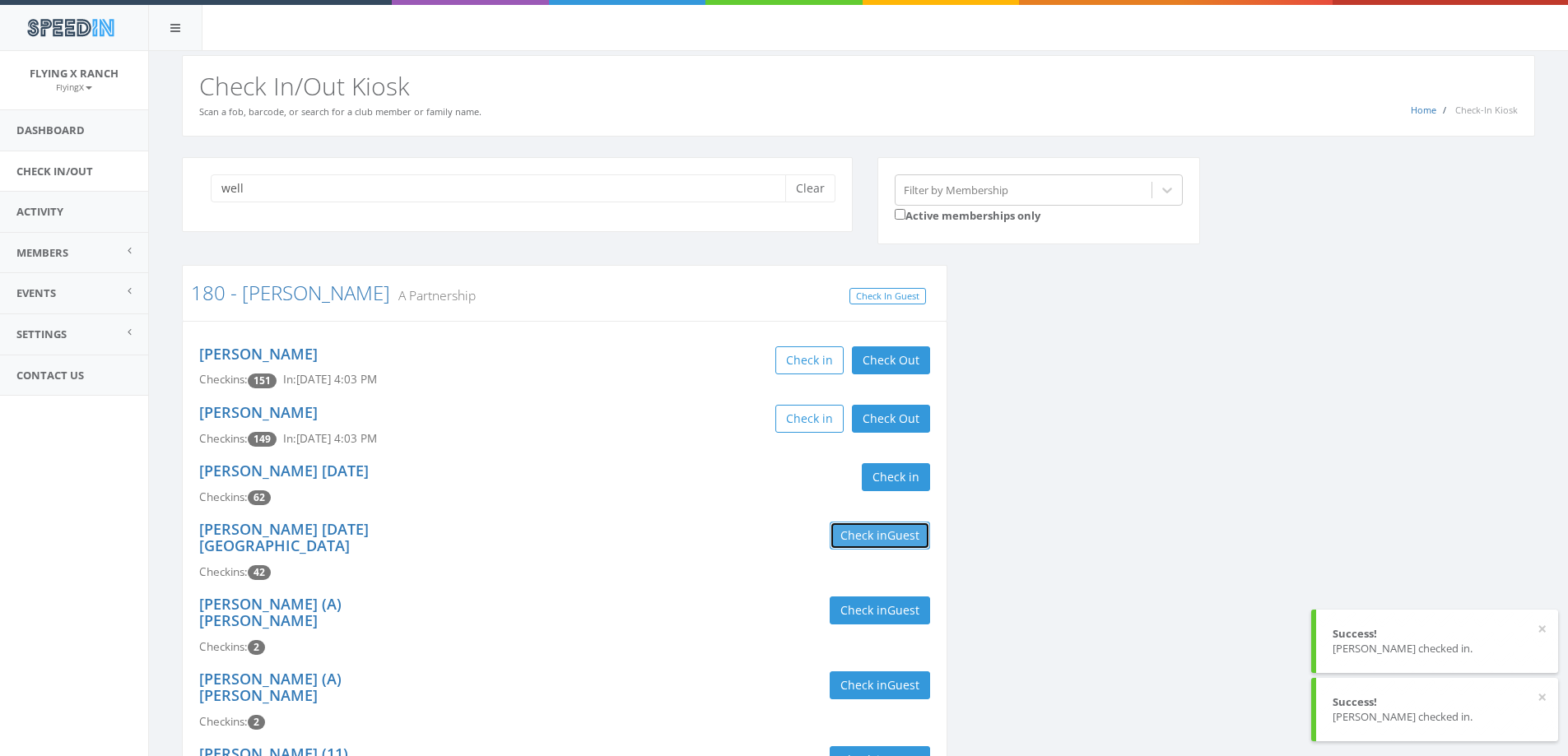
click at [868, 527] on button "Check in Guest" at bounding box center [880, 535] width 101 height 28
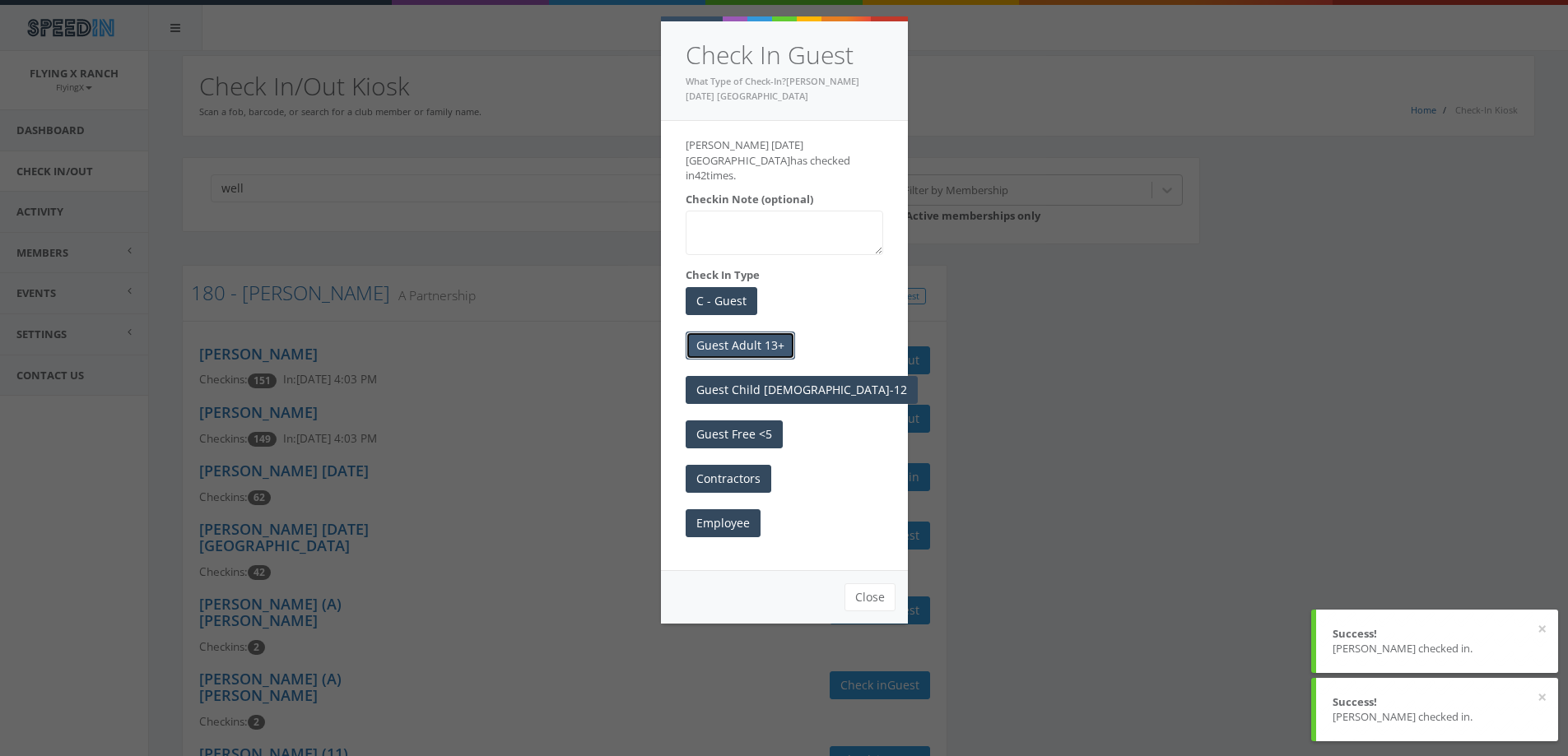
click at [776, 333] on button "Guest Adult 13+" at bounding box center [740, 346] width 110 height 28
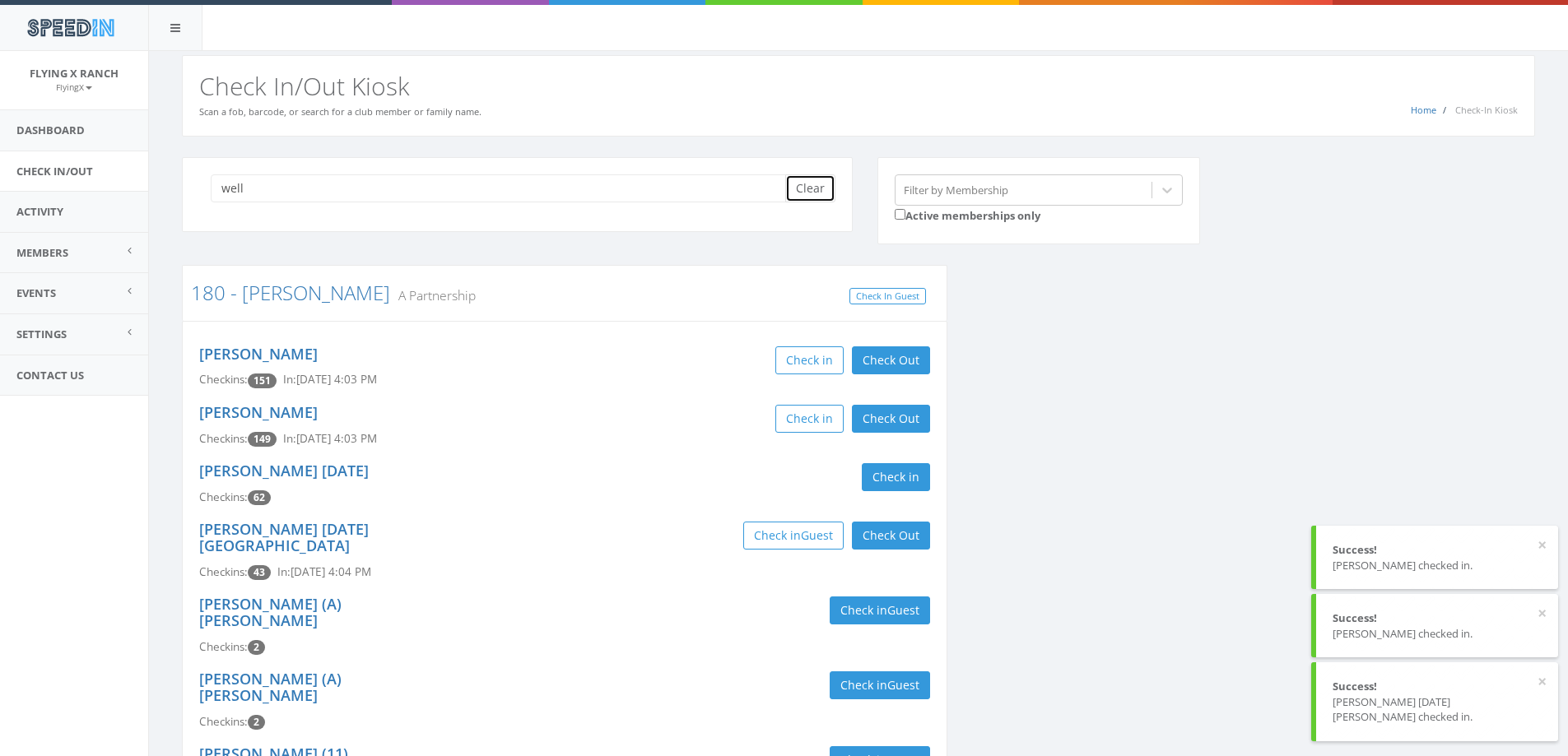
click at [801, 189] on button "Clear" at bounding box center [810, 189] width 50 height 28
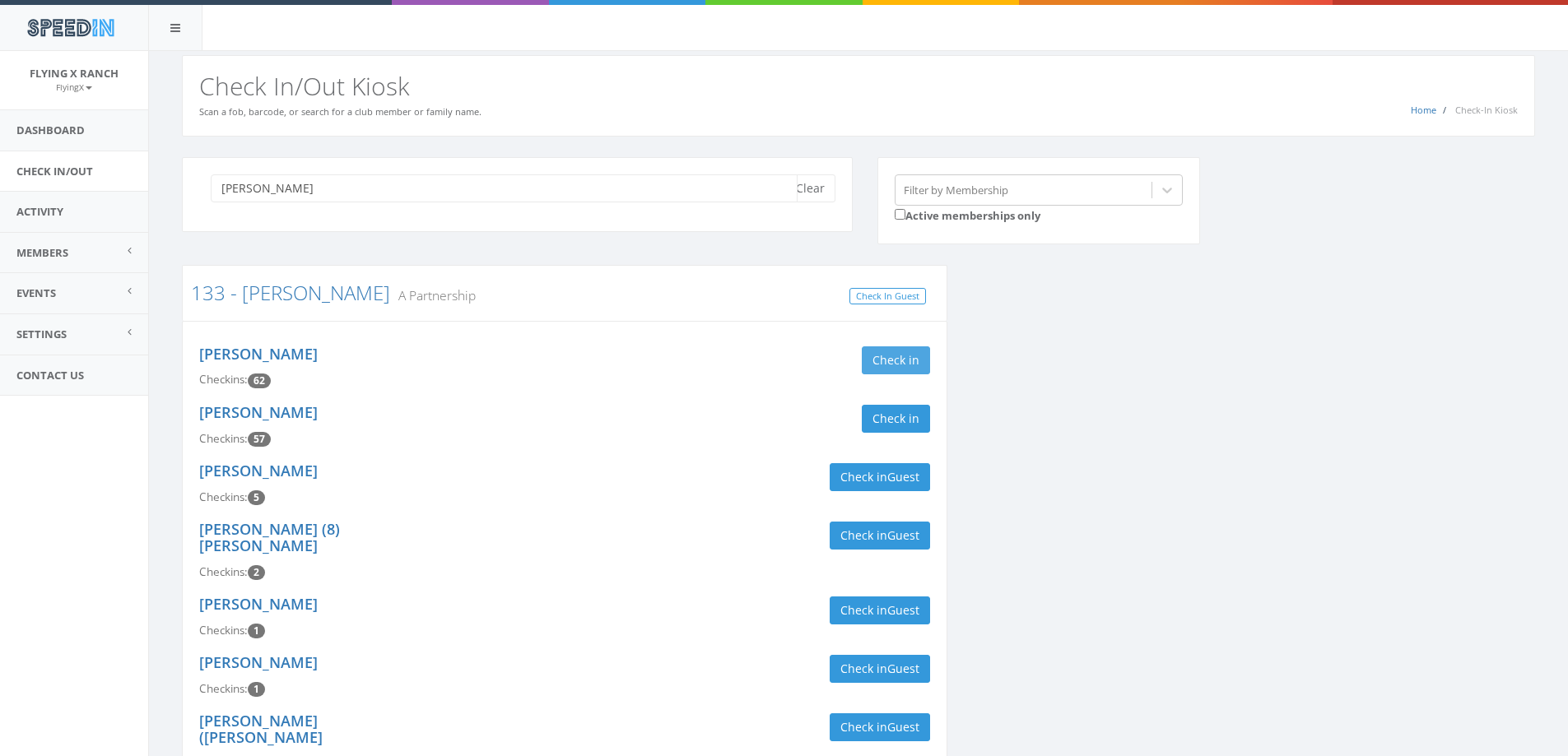
type input "[PERSON_NAME]"
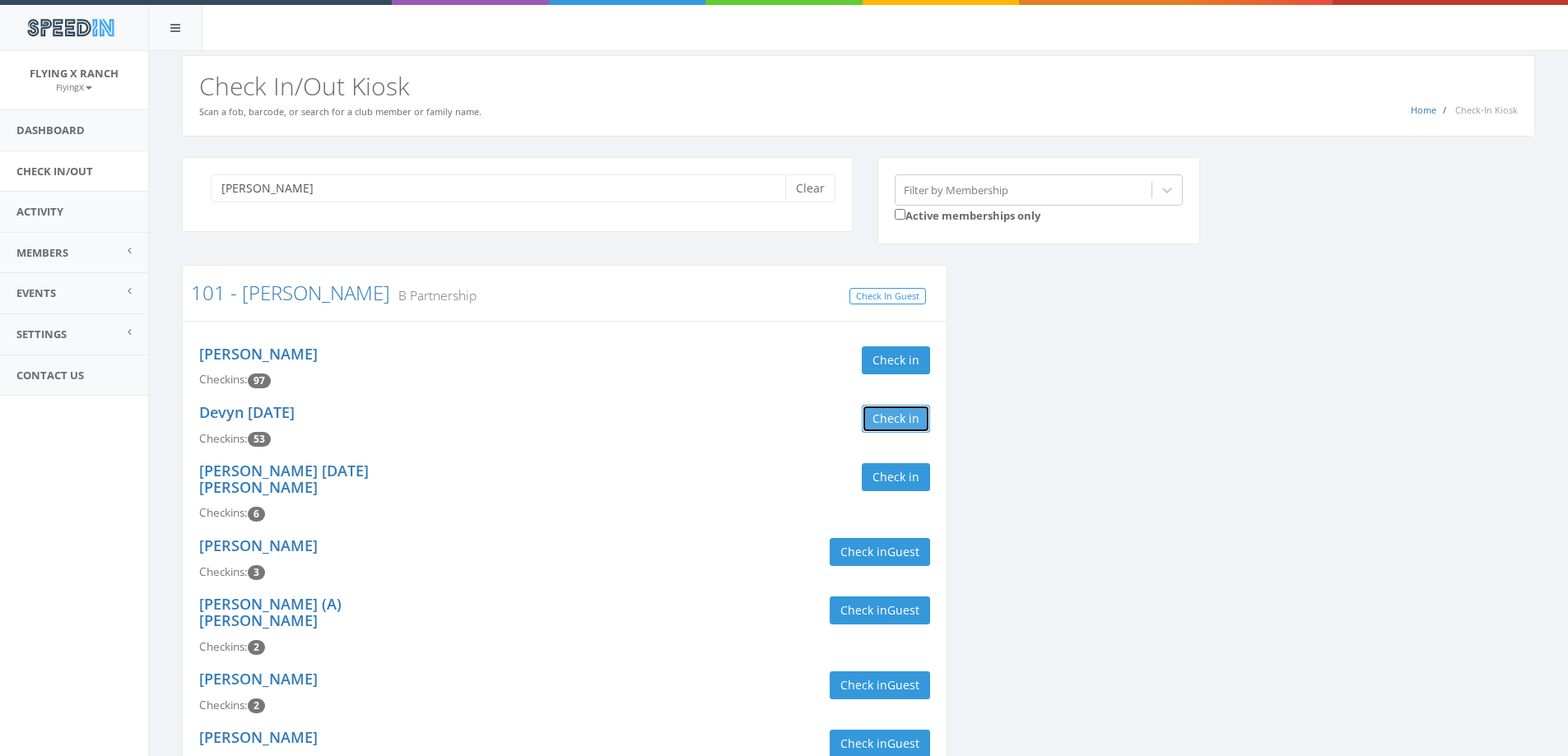
click at [895, 408] on button "Check in" at bounding box center [896, 418] width 68 height 28
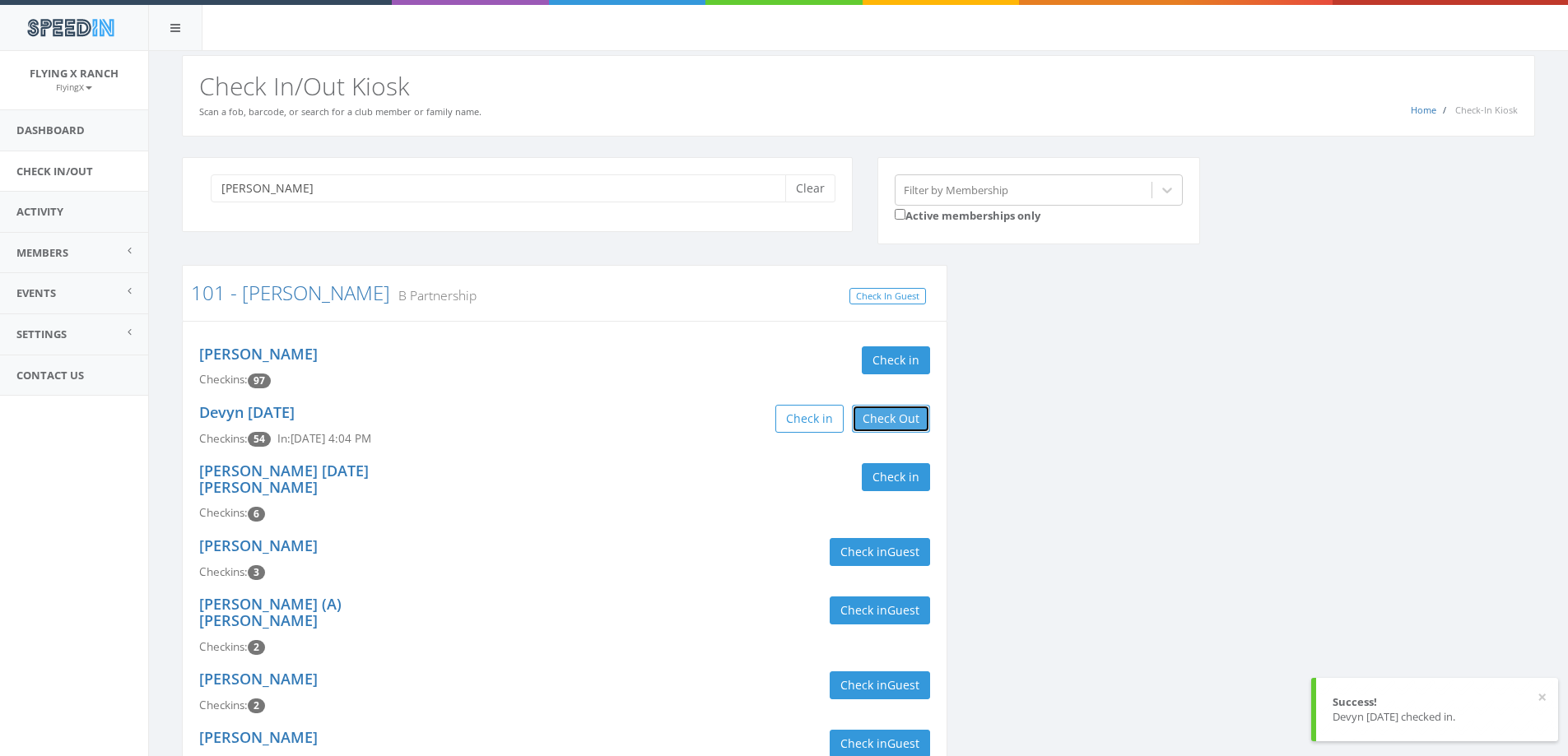
click at [899, 426] on button "Check Out" at bounding box center [891, 418] width 78 height 28
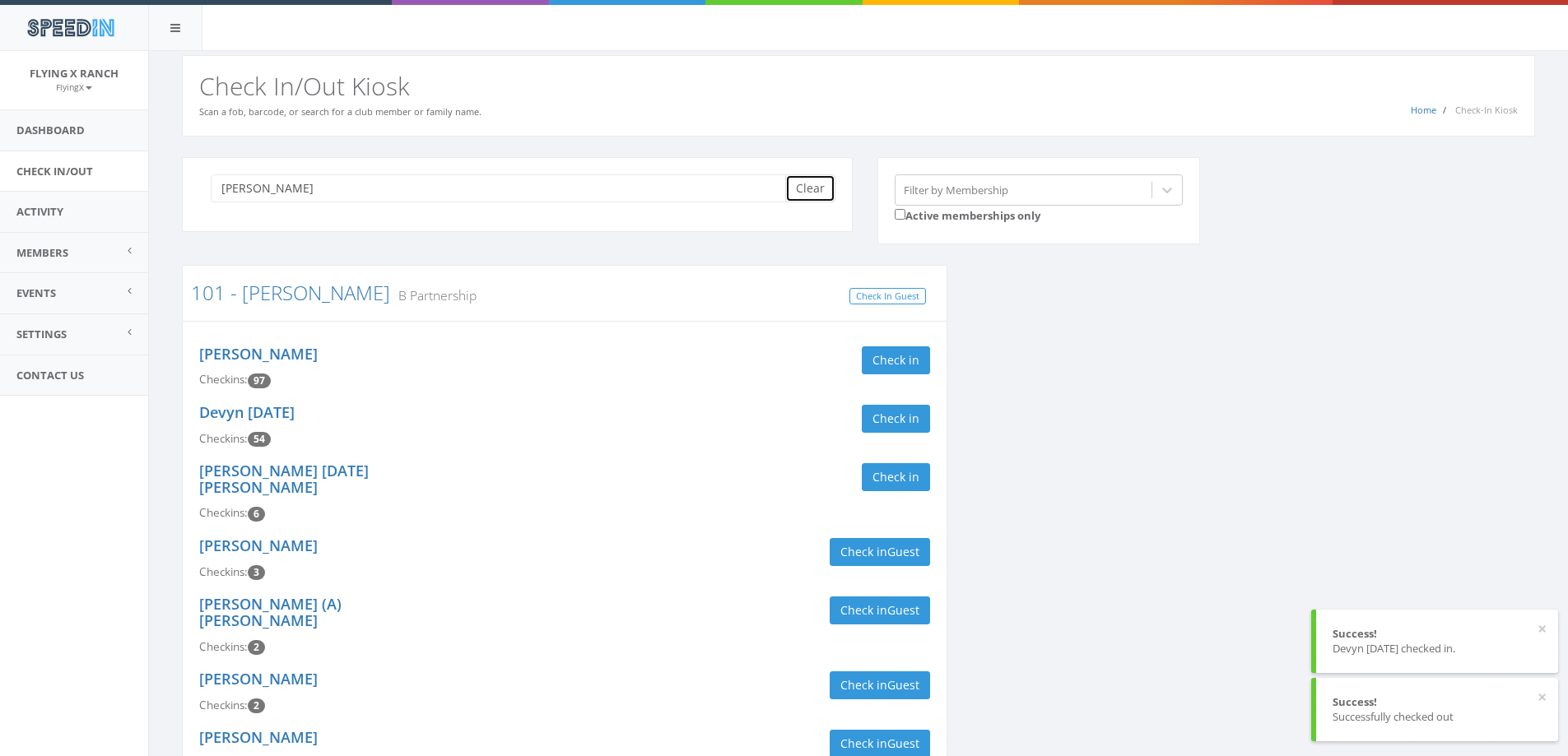
click at [807, 185] on button "Clear" at bounding box center [810, 189] width 50 height 28
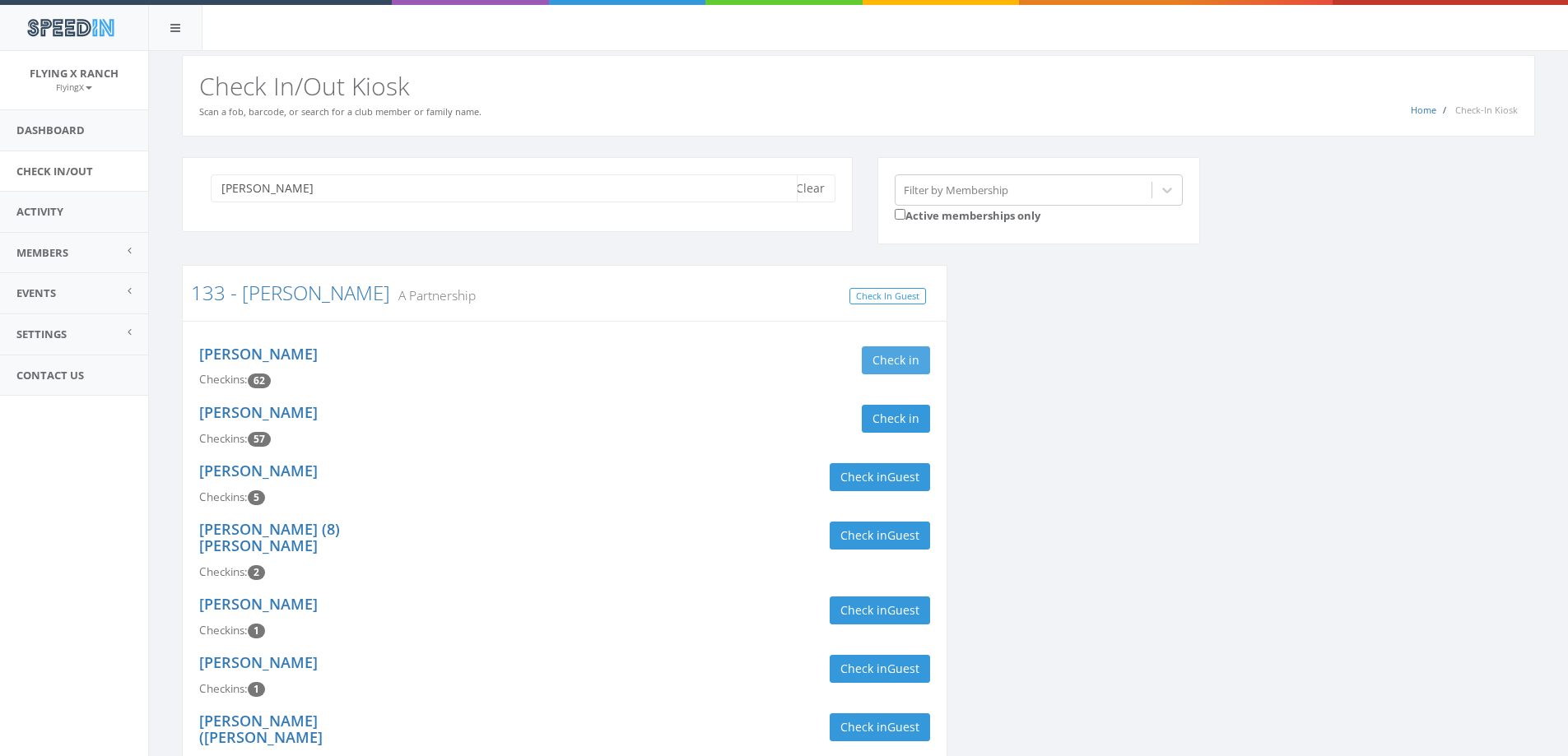
type input "[PERSON_NAME]"
click at [914, 353] on button "Check in" at bounding box center [896, 361] width 68 height 28
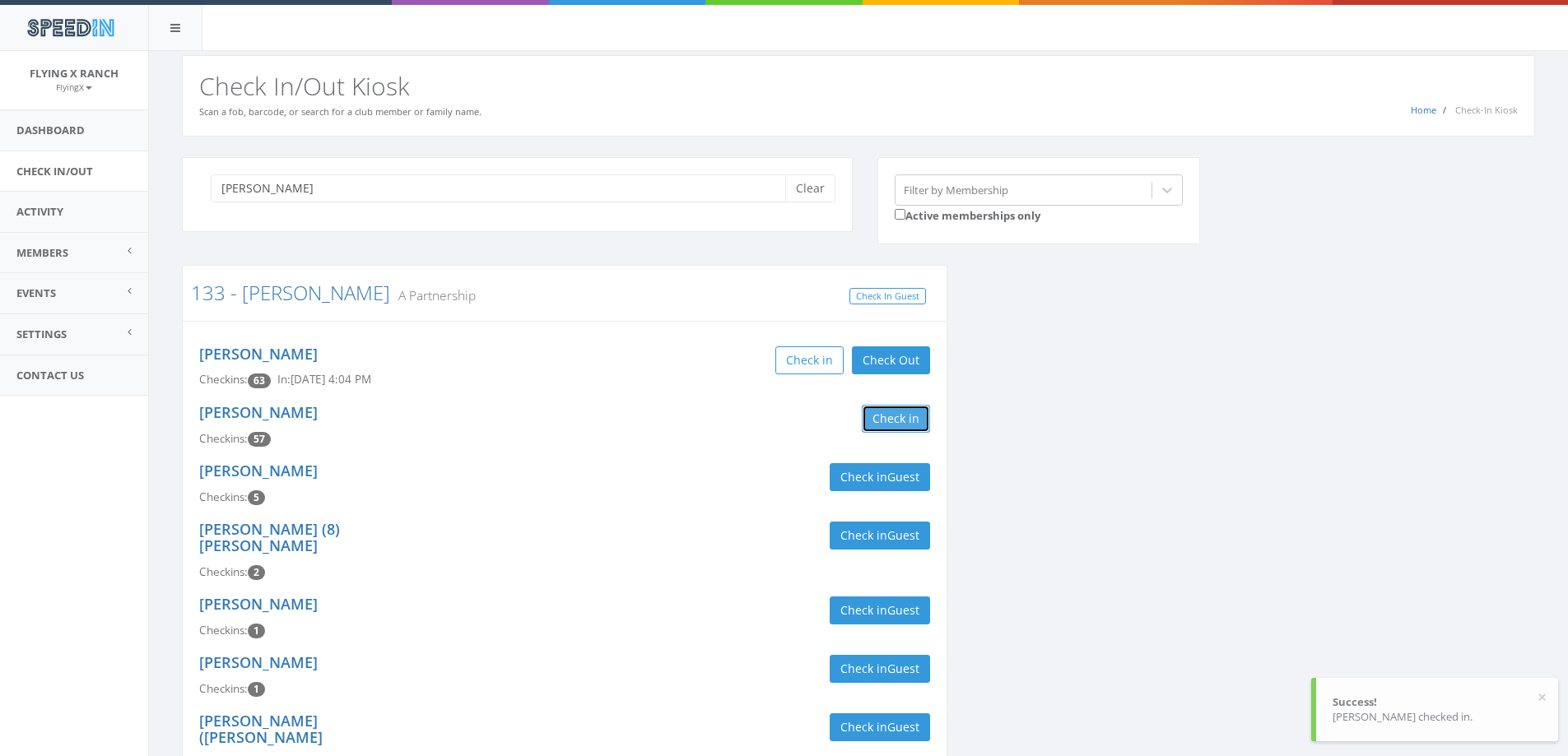
click at [919, 415] on button "Check in" at bounding box center [896, 418] width 68 height 28
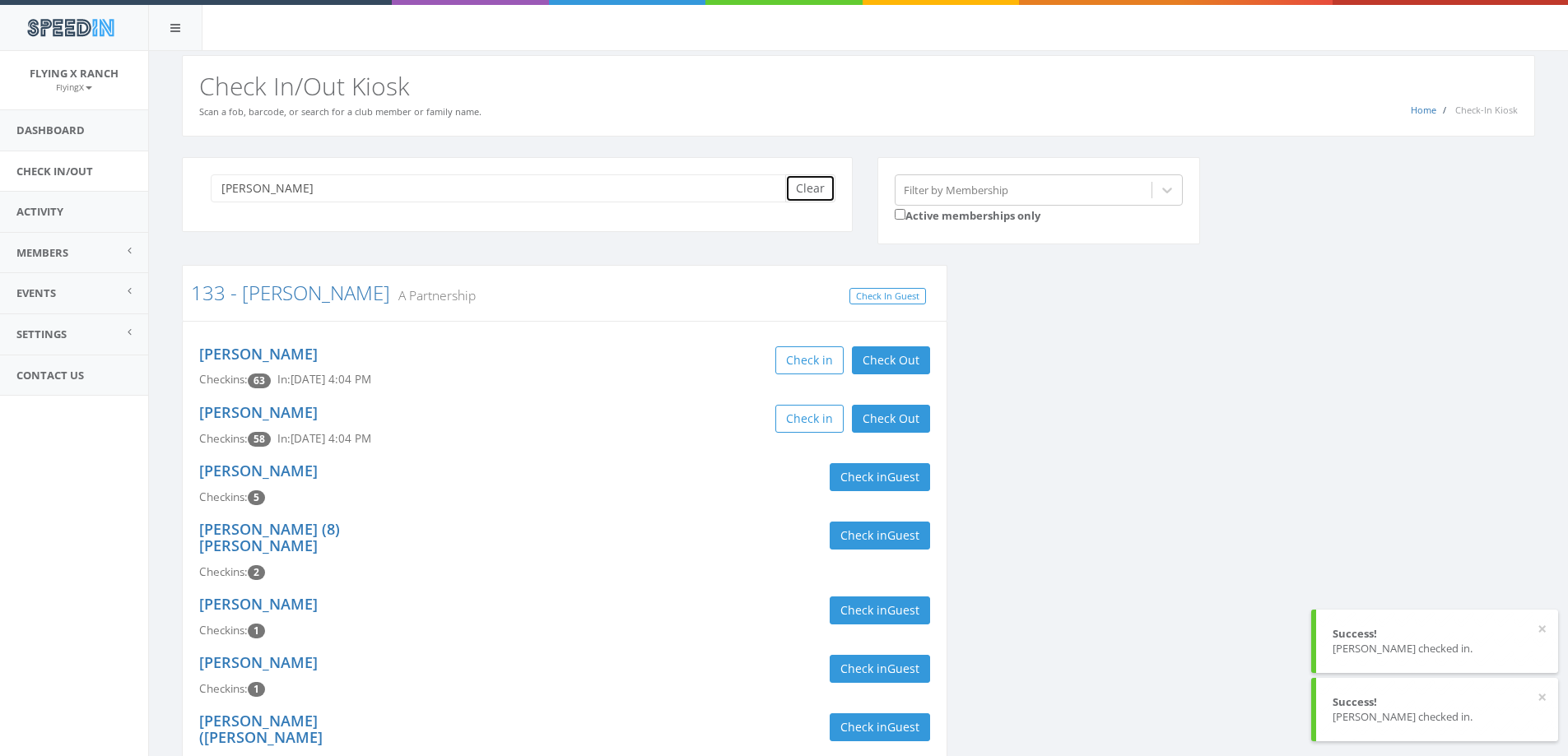
click at [821, 194] on button "Clear" at bounding box center [810, 189] width 50 height 28
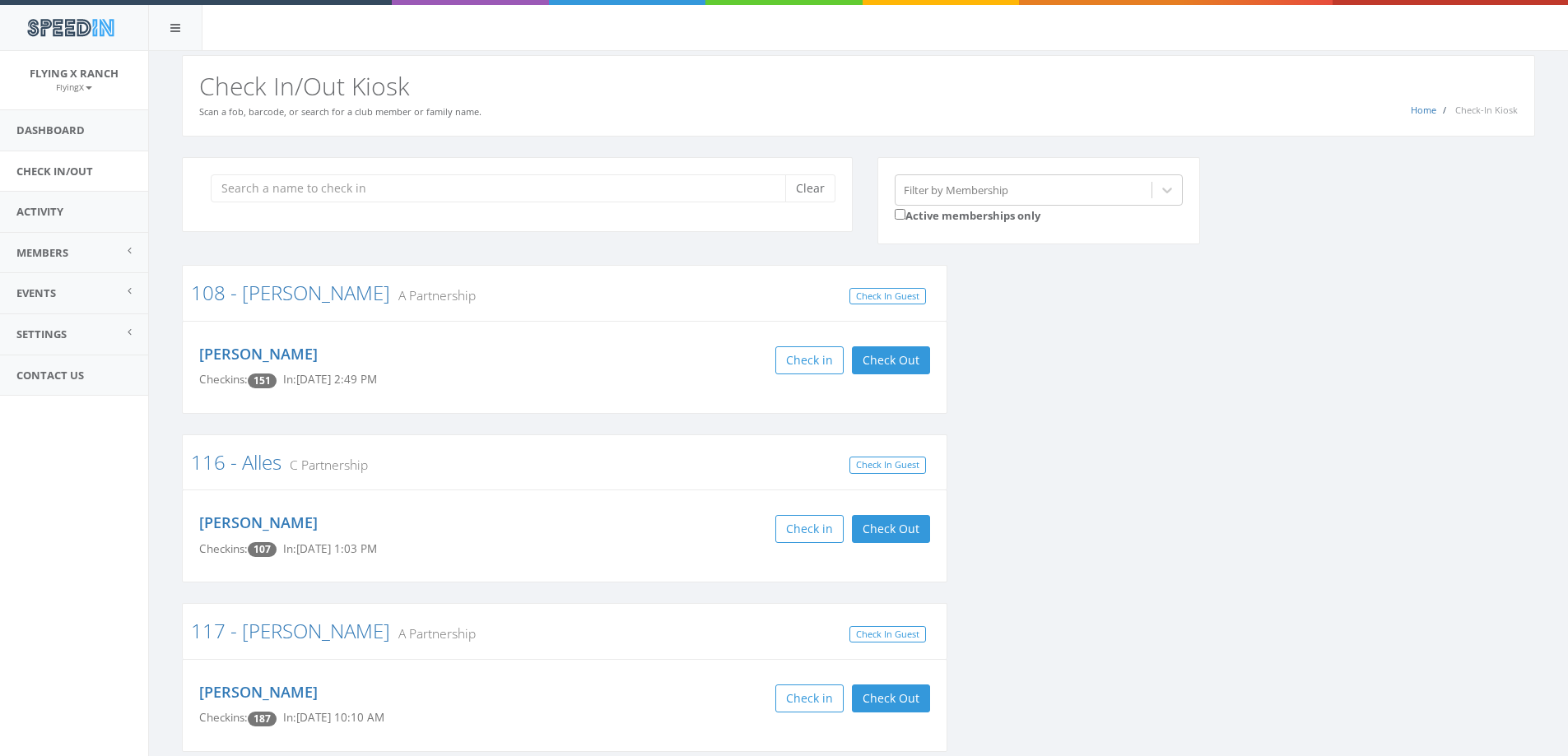
click at [465, 102] on div "Home Check-In Kiosk Check In/Out Kiosk Scan a fob, barcode, or search for a clu…" at bounding box center [858, 96] width 1353 height 82
click at [225, 187] on input "search" at bounding box center [504, 189] width 587 height 28
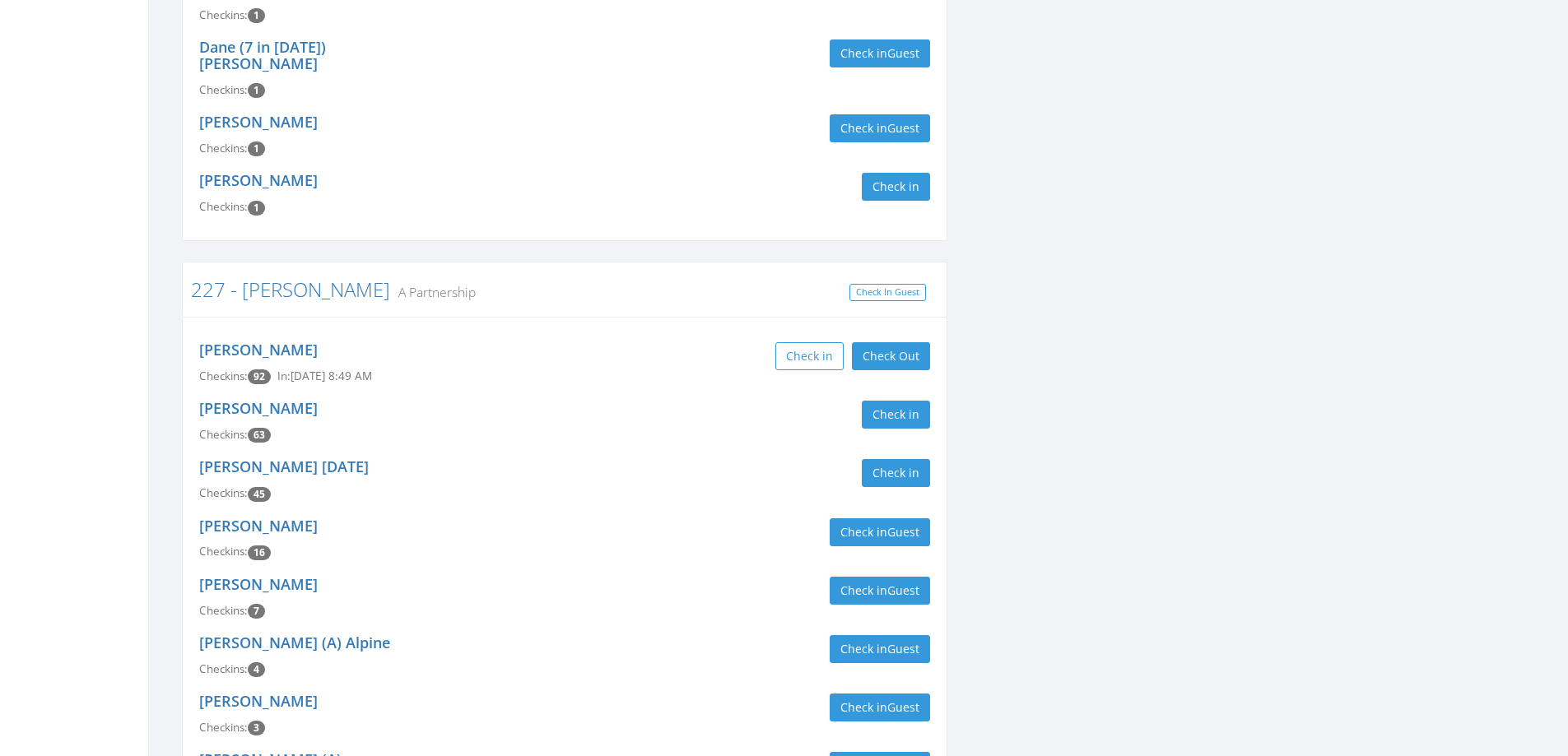
scroll to position [658, 0]
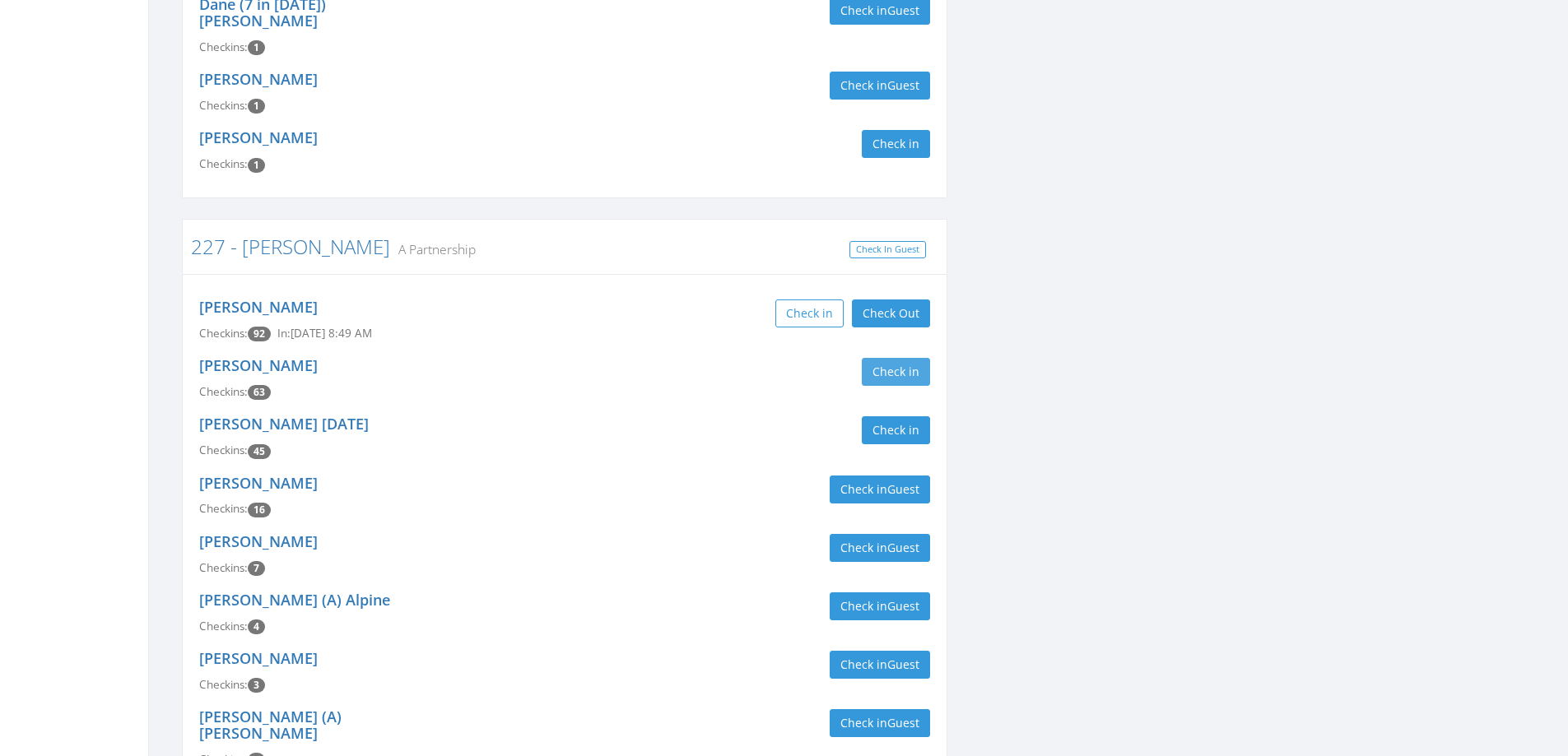
type input "[PERSON_NAME]"
click at [885, 358] on button "Check in" at bounding box center [896, 372] width 68 height 28
click at [642, 361] on div "[PERSON_NAME] Checkins: 64 In: [DATE] 4:15 PM Check in Check Out Check Out" at bounding box center [564, 378] width 755 height 59
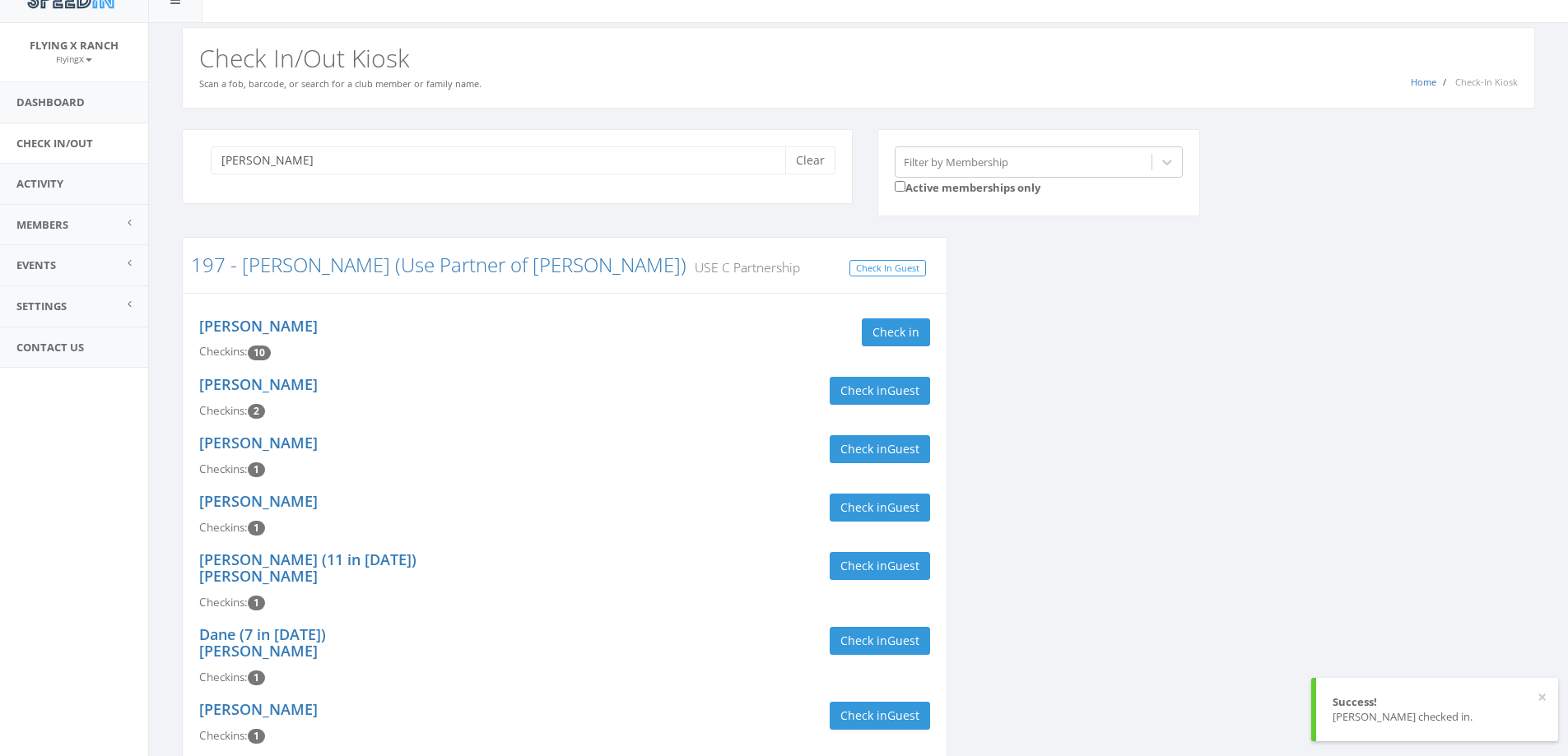
scroll to position [0, 0]
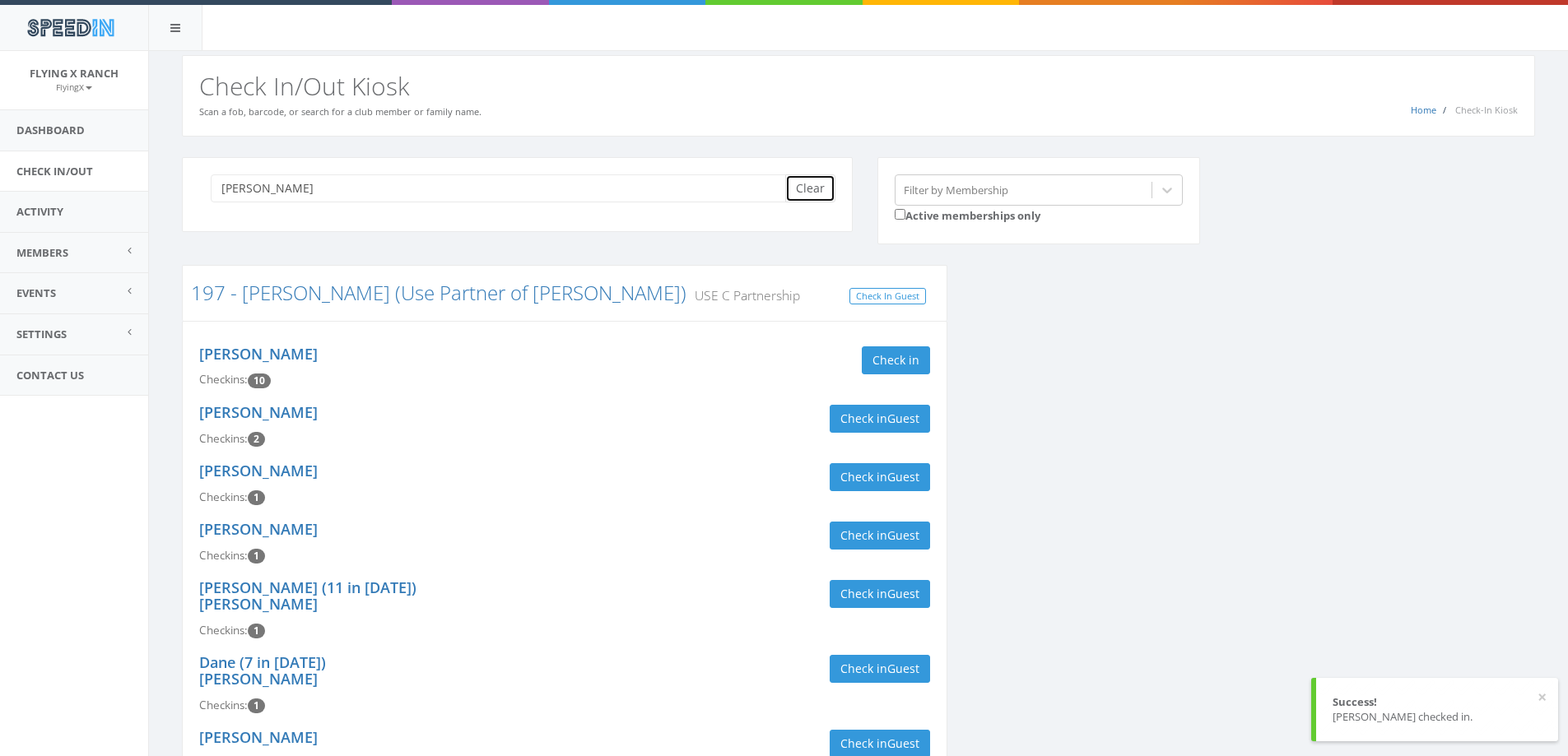
click at [801, 193] on button "Clear" at bounding box center [810, 189] width 50 height 28
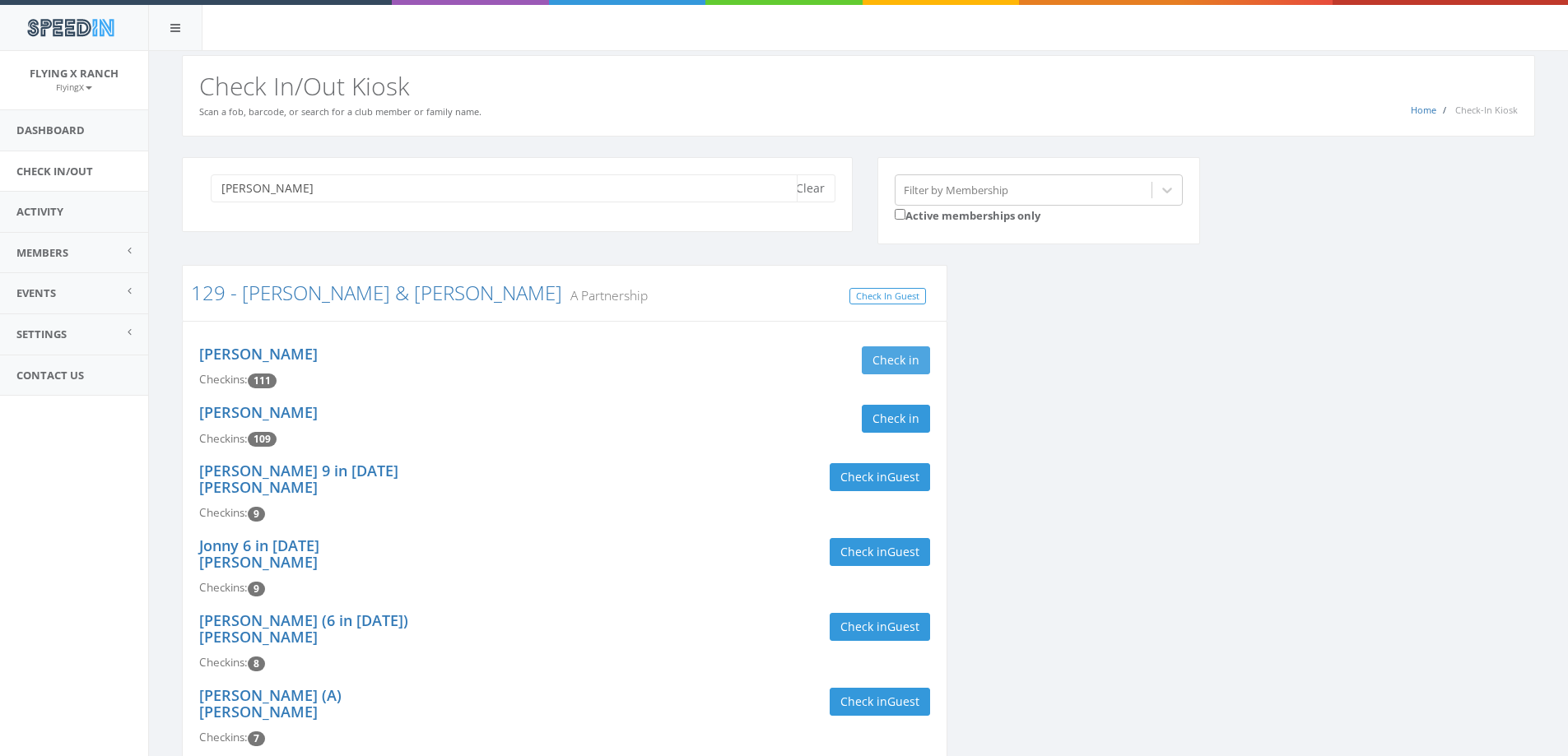
type input "[PERSON_NAME]"
click at [890, 352] on button "Check in" at bounding box center [896, 361] width 68 height 28
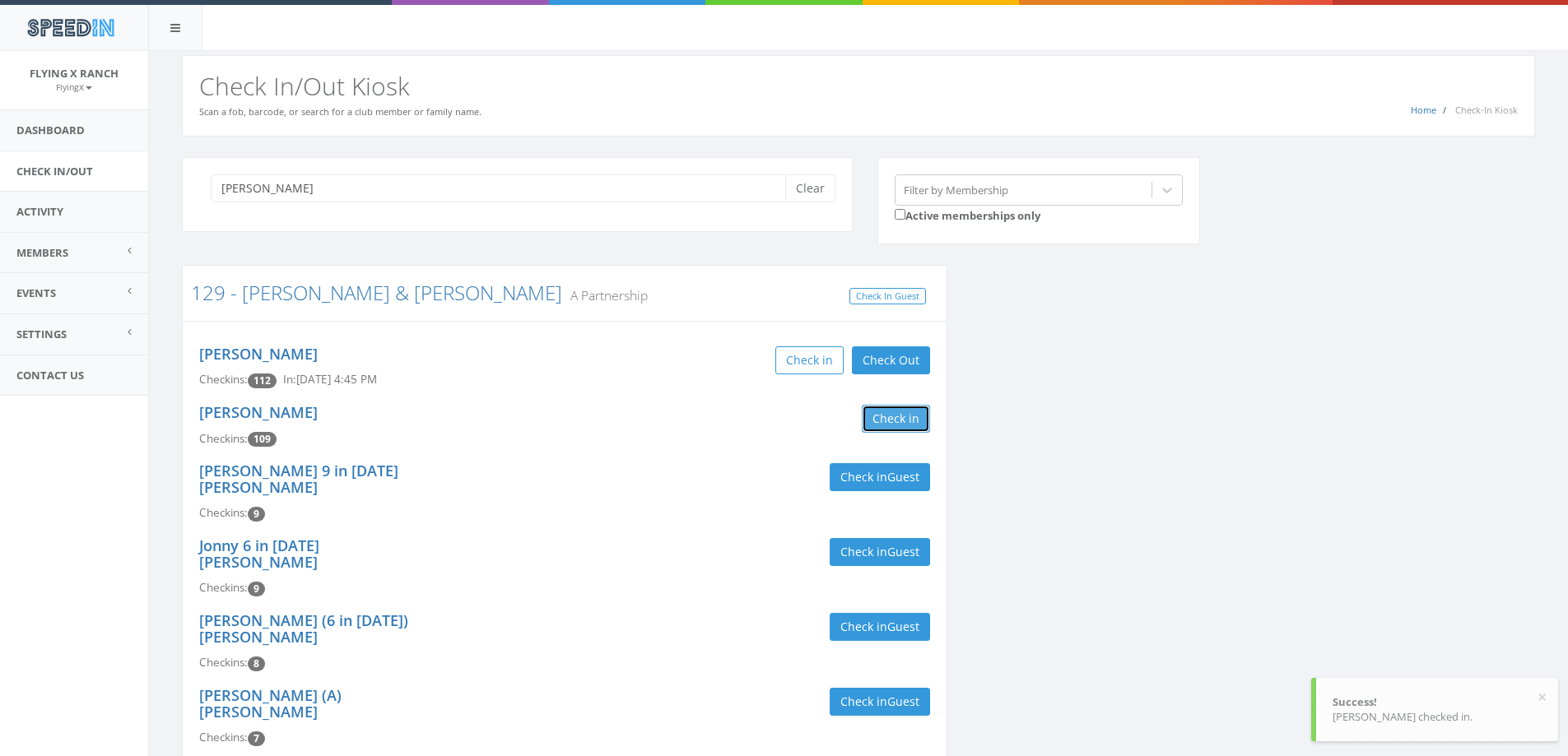
click at [894, 418] on button "Check in" at bounding box center [896, 418] width 68 height 28
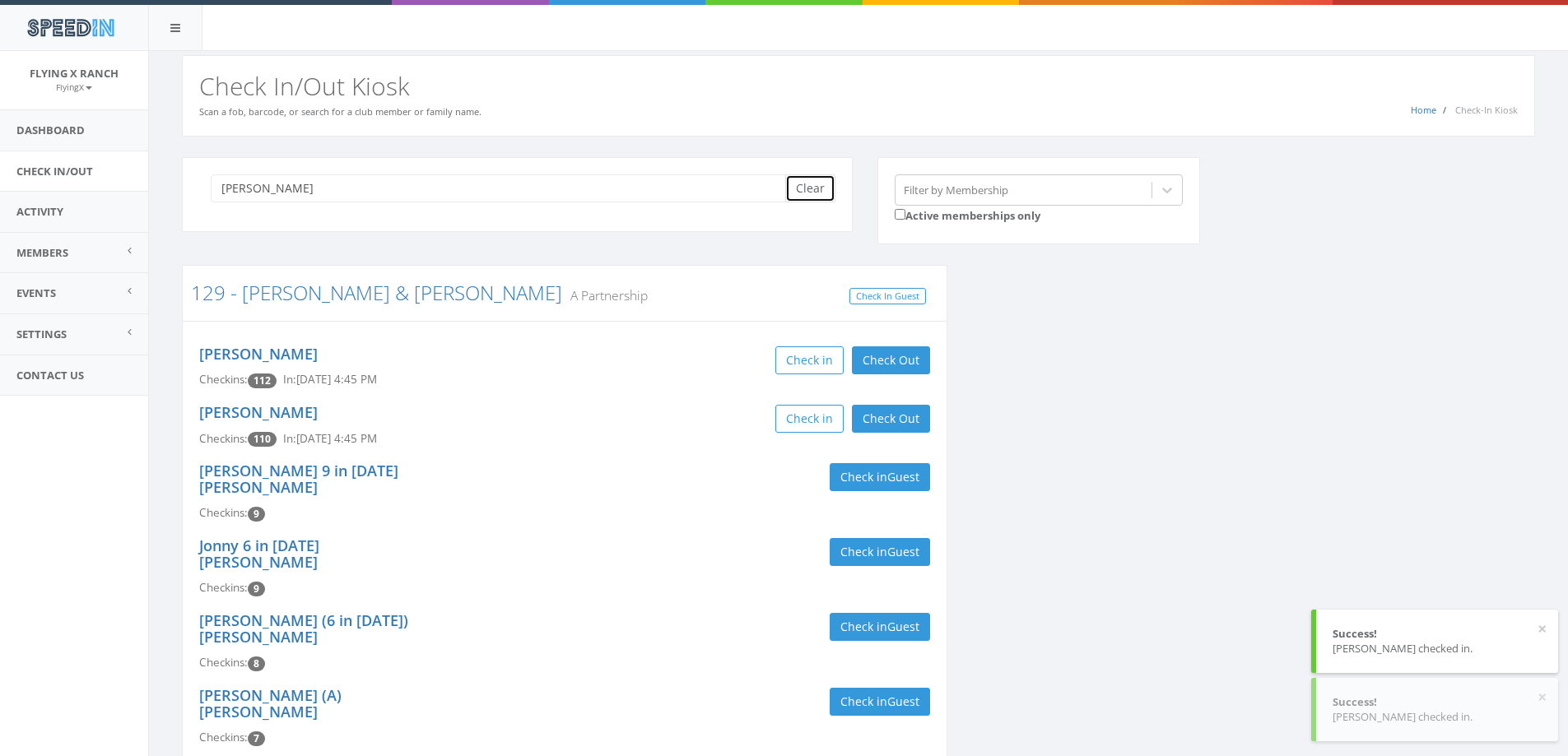
click at [822, 186] on button "Clear" at bounding box center [810, 189] width 50 height 28
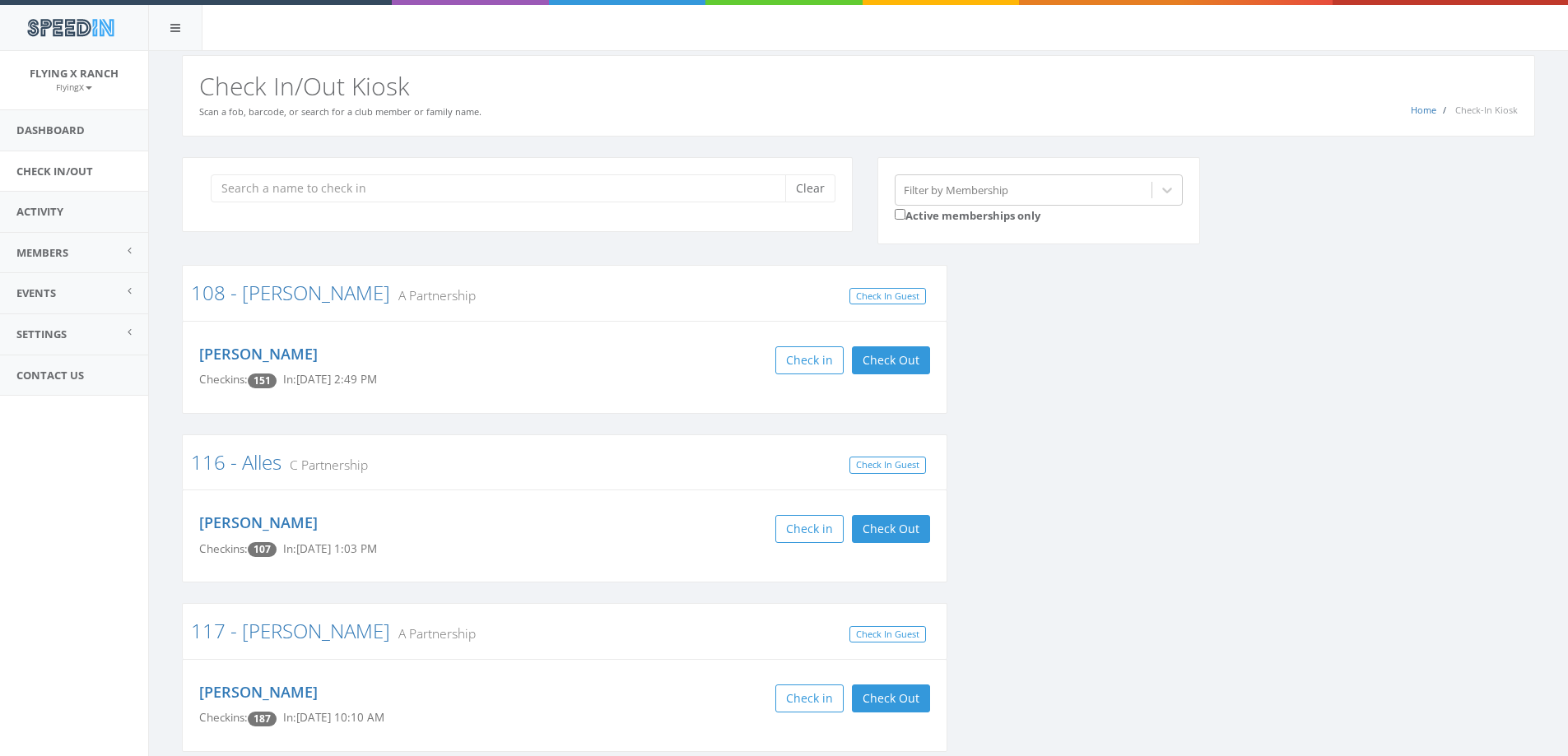
click at [601, 66] on div "Home Check-In Kiosk Check In/Out Kiosk Scan a fob, barcode, or search for a clu…" at bounding box center [858, 96] width 1353 height 82
